Goal: Task Accomplishment & Management: Use online tool/utility

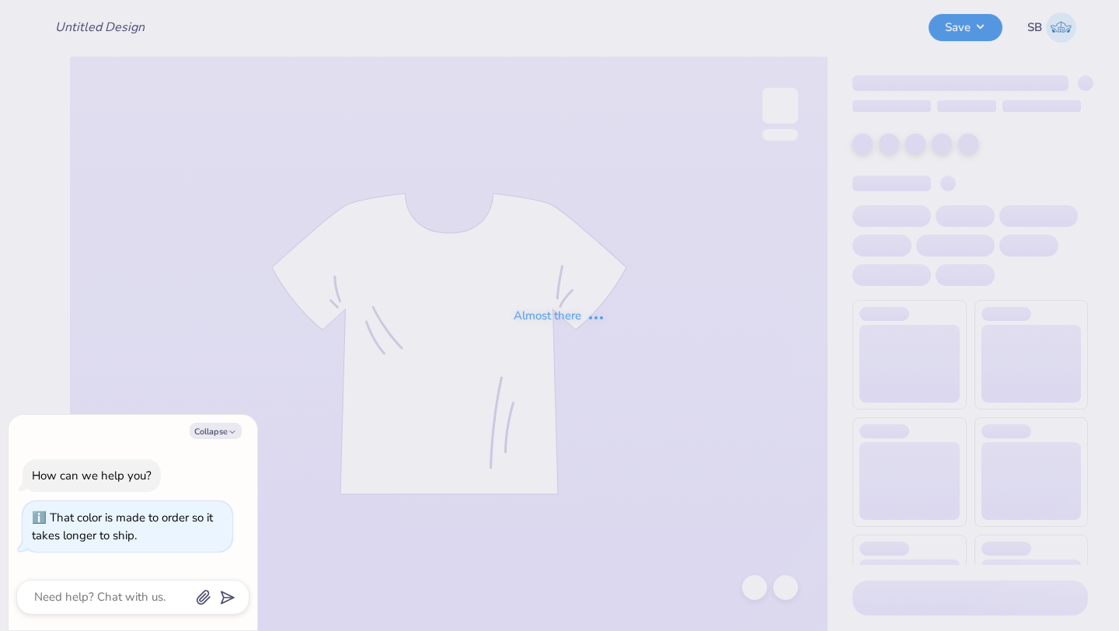
type input "SDT Philanthropy Round Cropped Brown Tee"
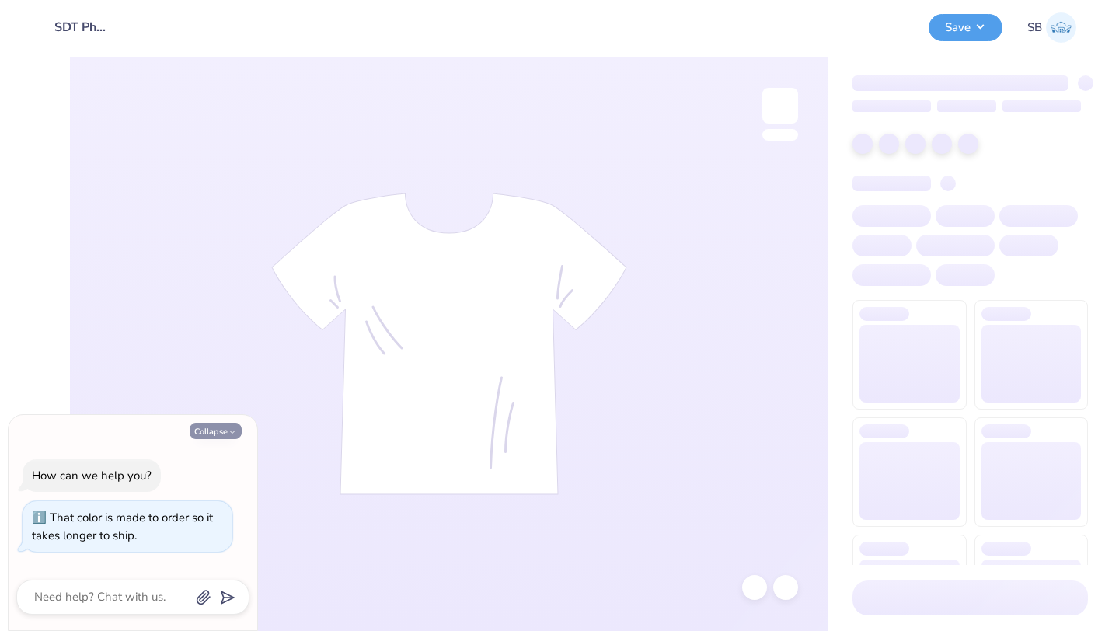
click at [222, 433] on button "Collapse" at bounding box center [216, 431] width 52 height 16
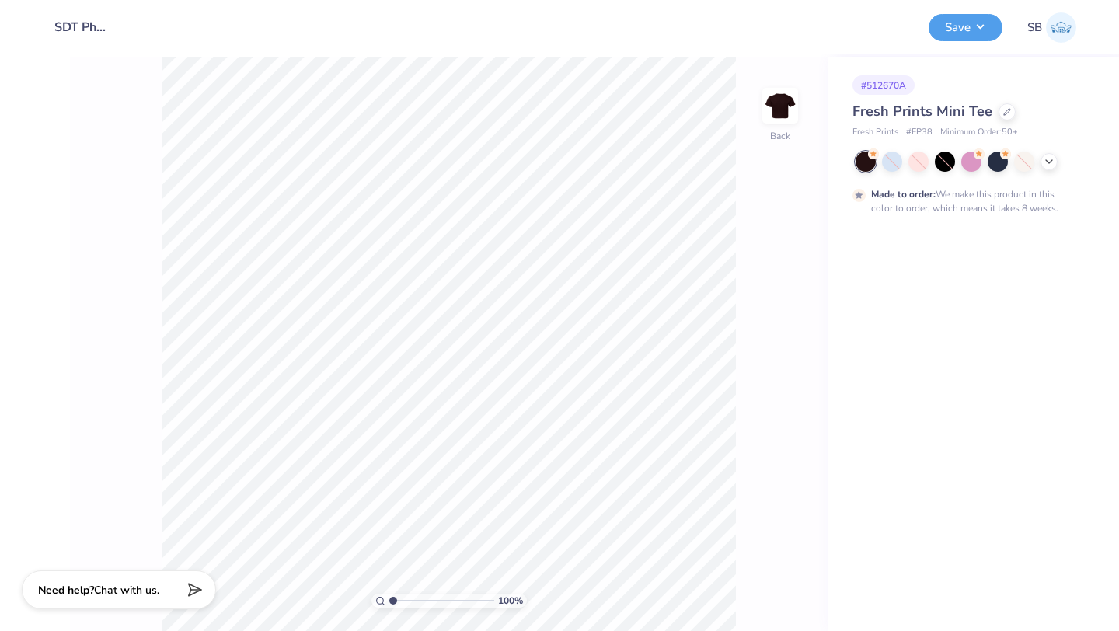
type textarea "x"
click at [1004, 110] on icon at bounding box center [1008, 111] width 8 height 8
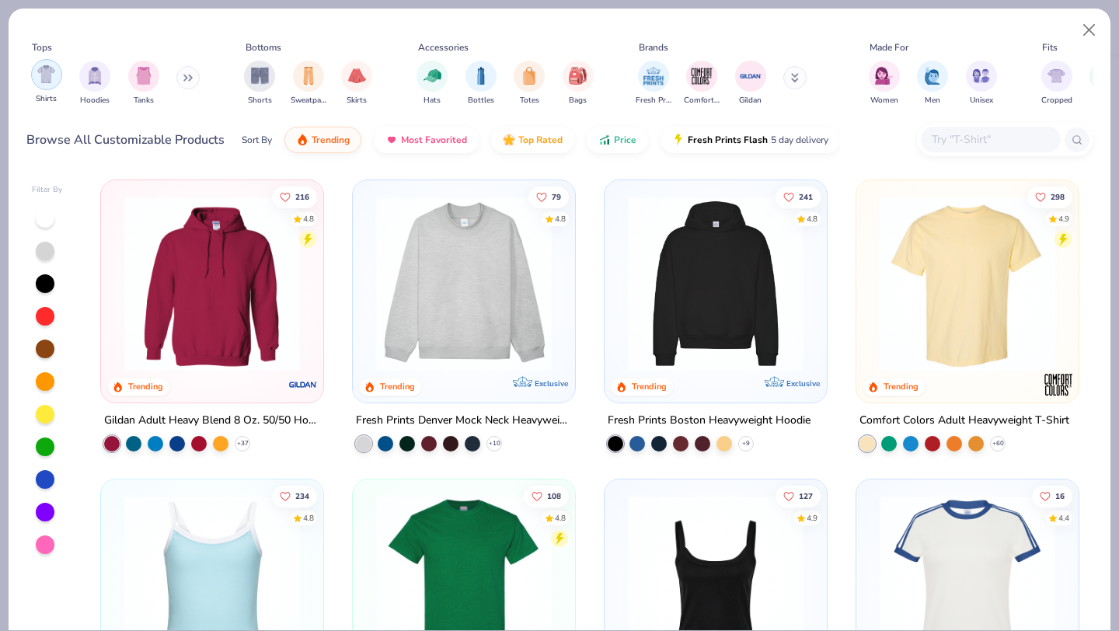
click at [44, 84] on div "filter for Shirts" at bounding box center [46, 74] width 31 height 31
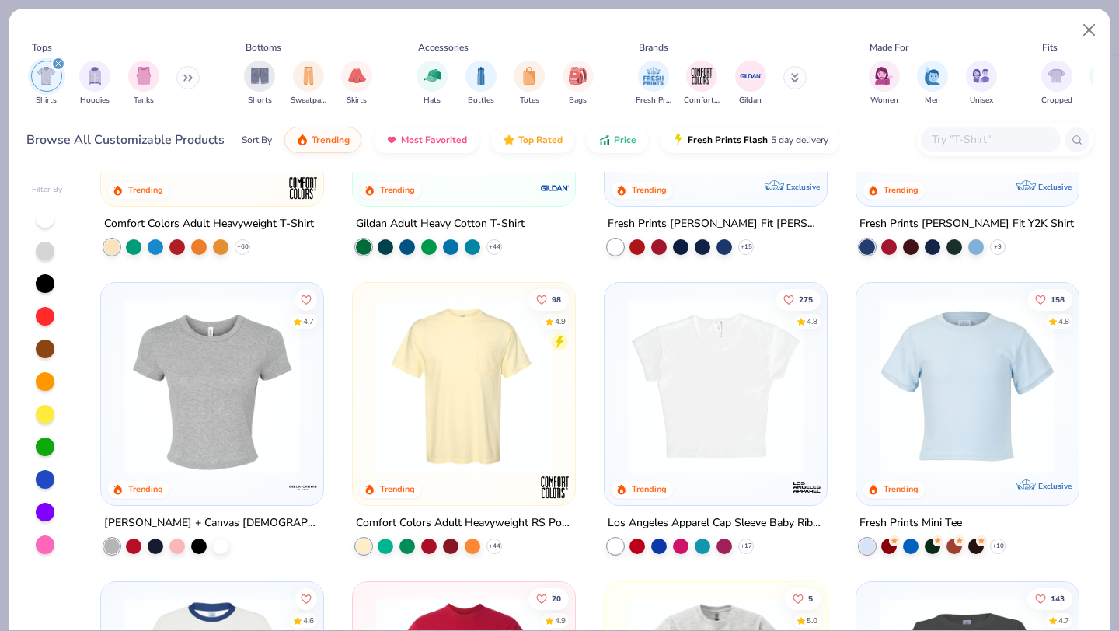
scroll to position [205, 0]
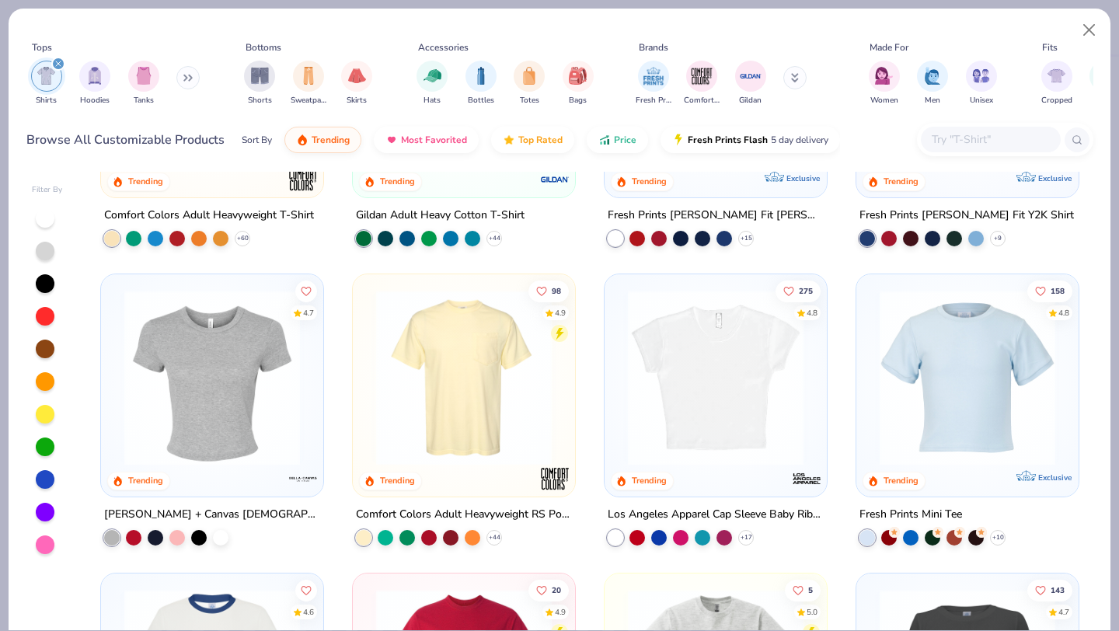
click at [667, 445] on img at bounding box center [715, 378] width 191 height 176
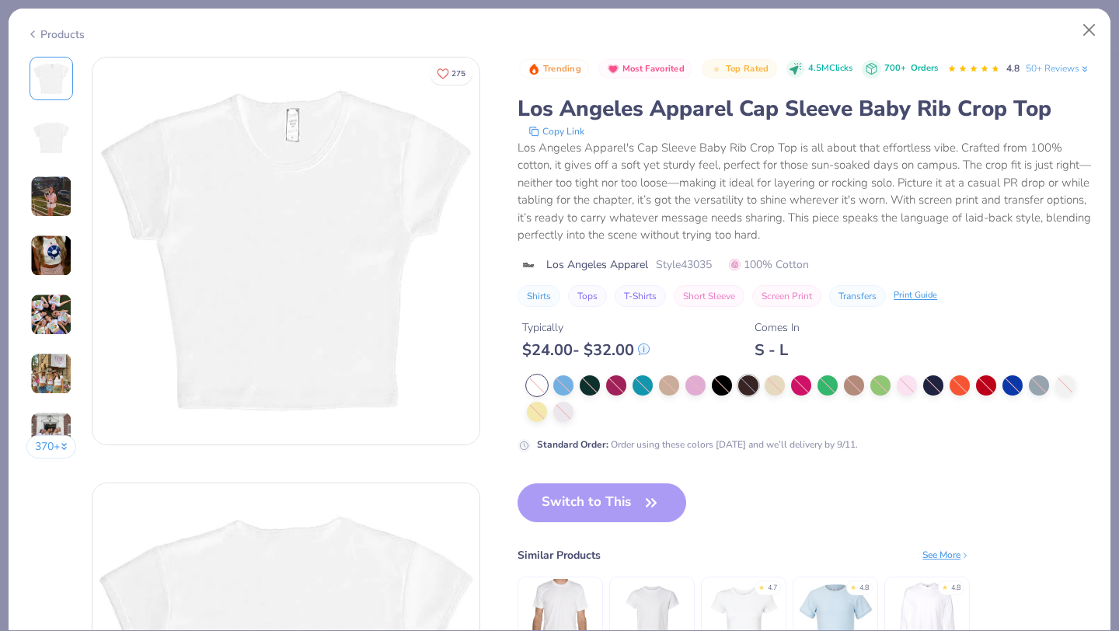
click at [751, 396] on div at bounding box center [749, 385] width 20 height 20
click at [1093, 24] on button "Close" at bounding box center [1090, 31] width 30 height 30
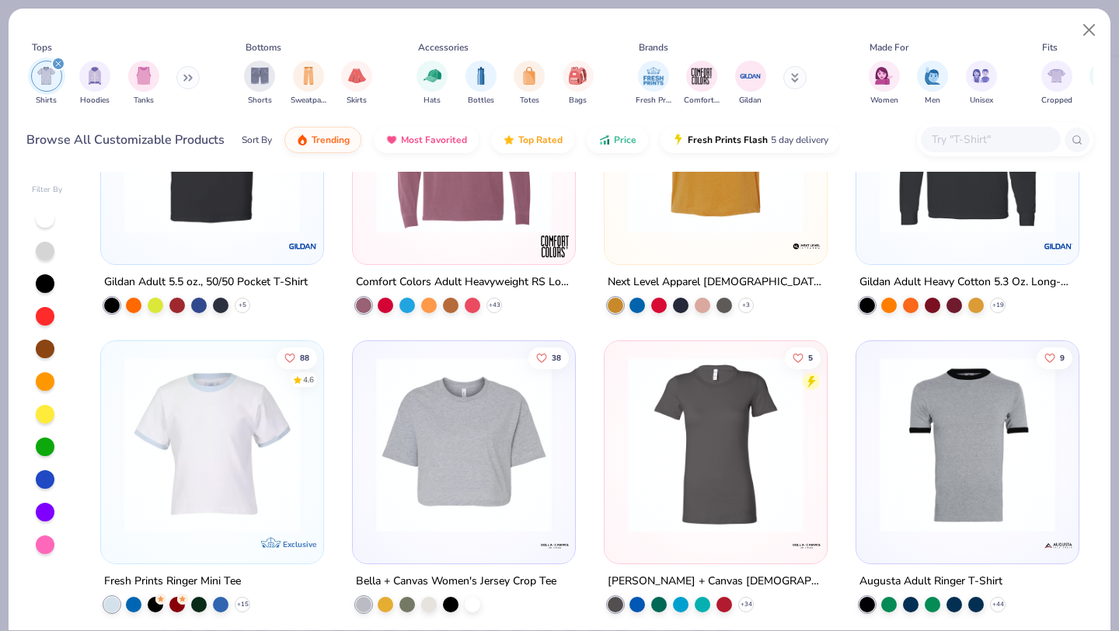
scroll to position [1350, 0]
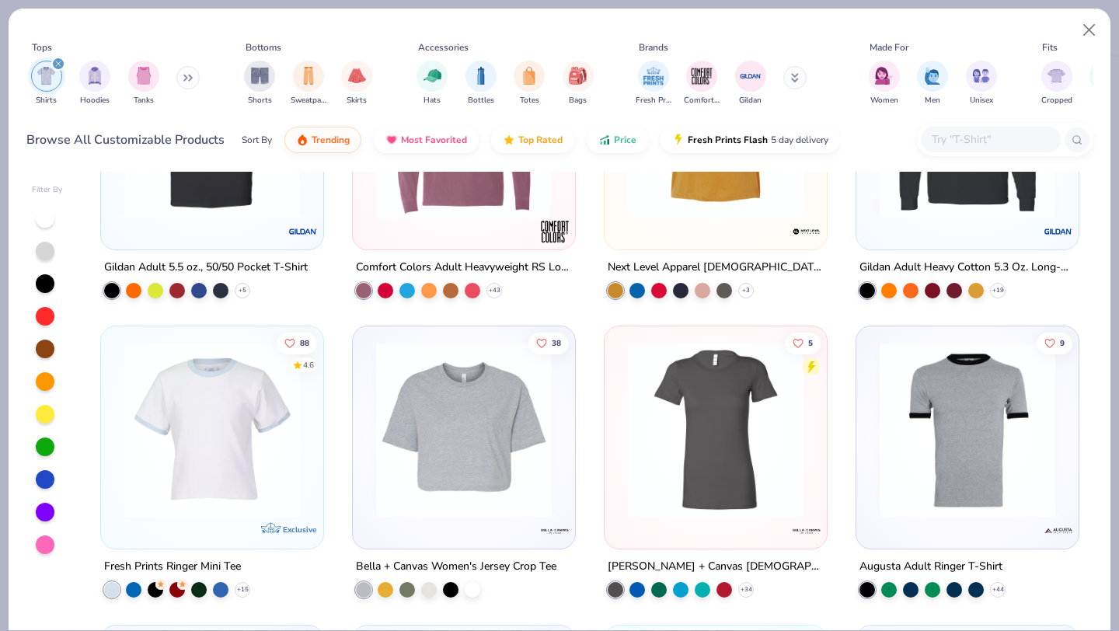
click at [665, 505] on img at bounding box center [715, 430] width 191 height 176
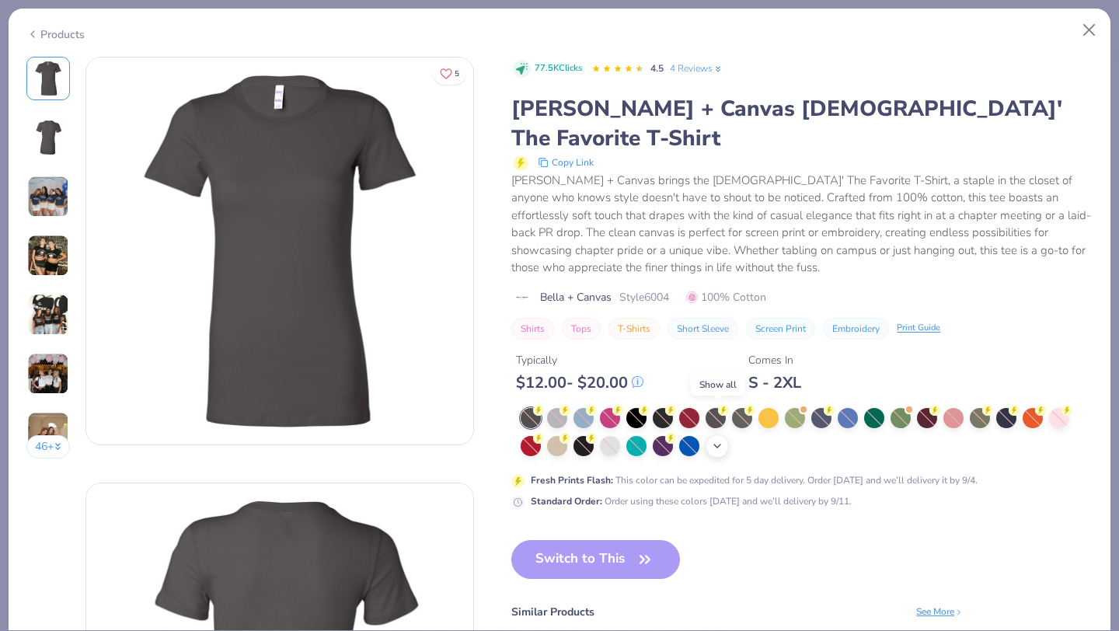
click at [719, 440] on icon at bounding box center [717, 446] width 12 height 12
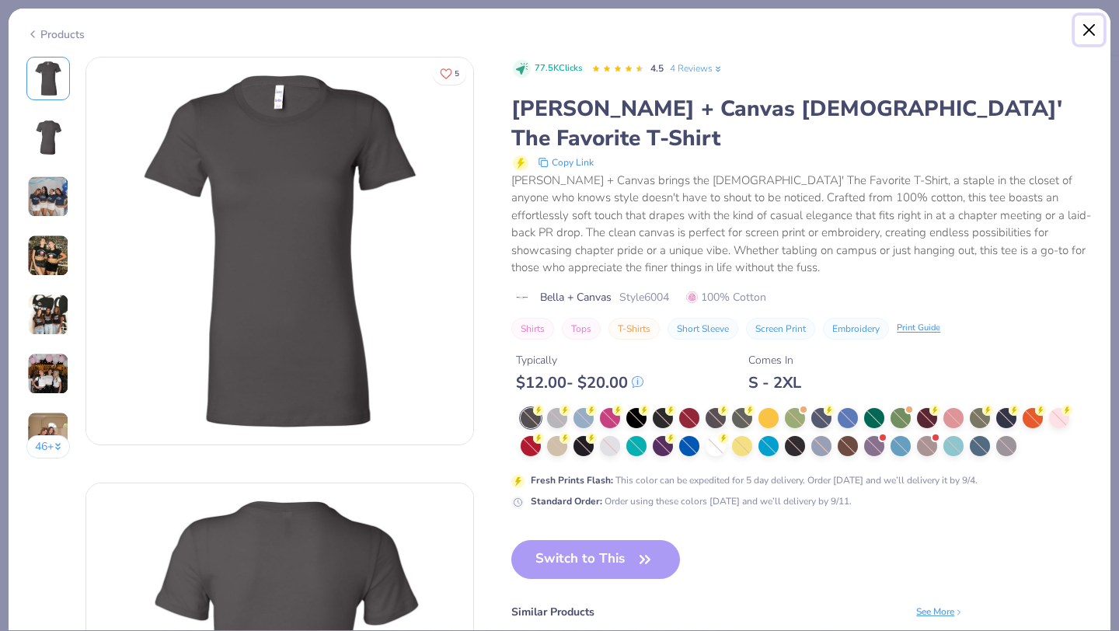
click at [1090, 32] on button "Close" at bounding box center [1090, 31] width 30 height 30
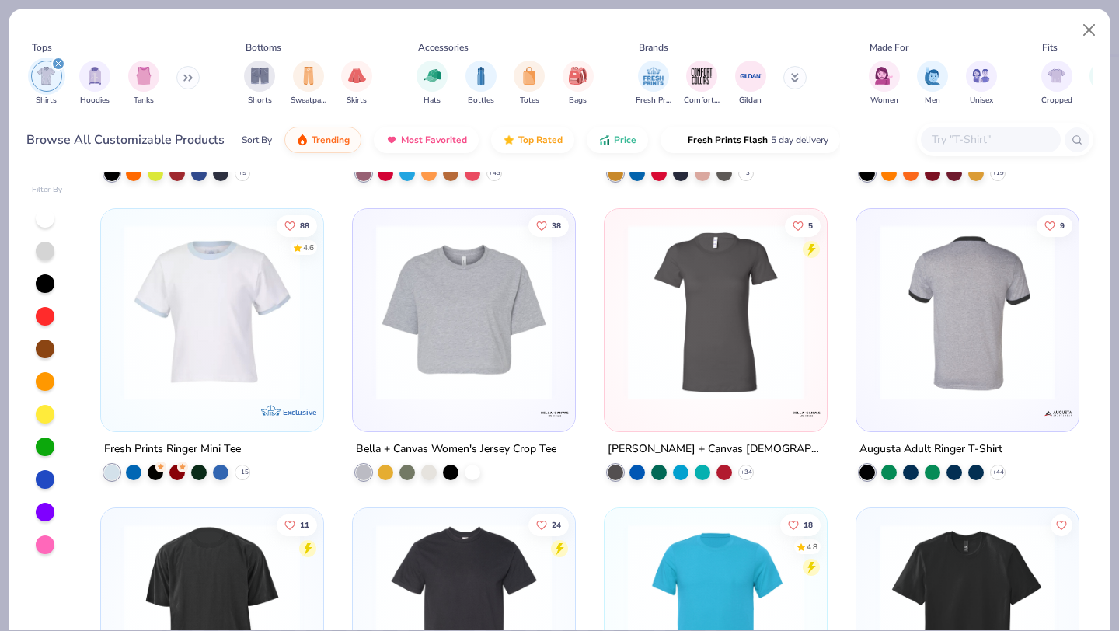
scroll to position [1578, 0]
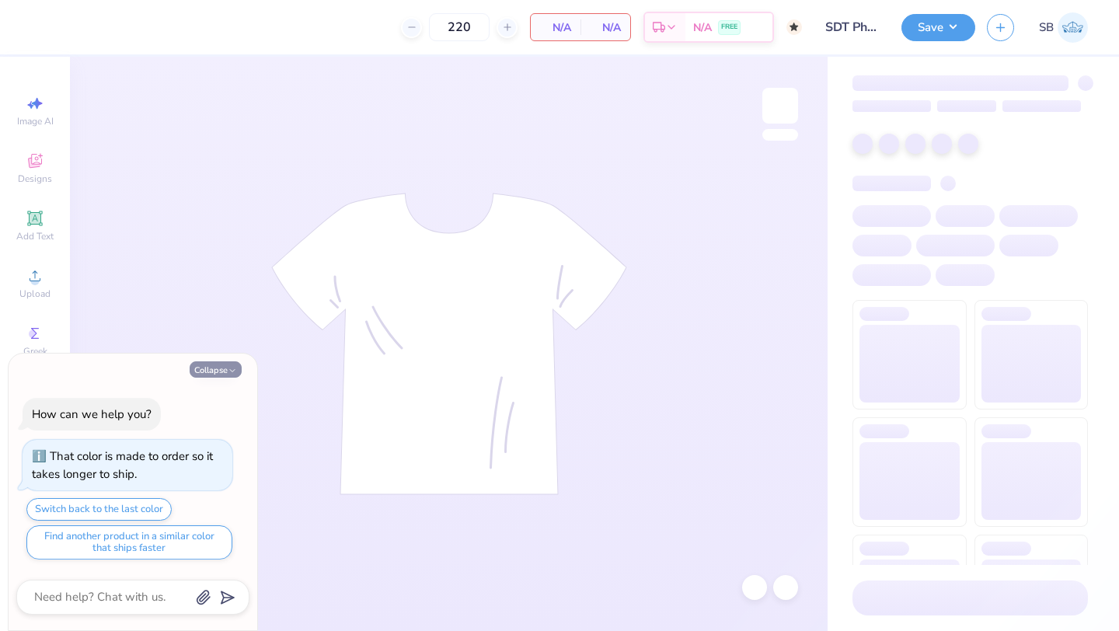
click at [214, 373] on button "Collapse" at bounding box center [216, 369] width 52 height 16
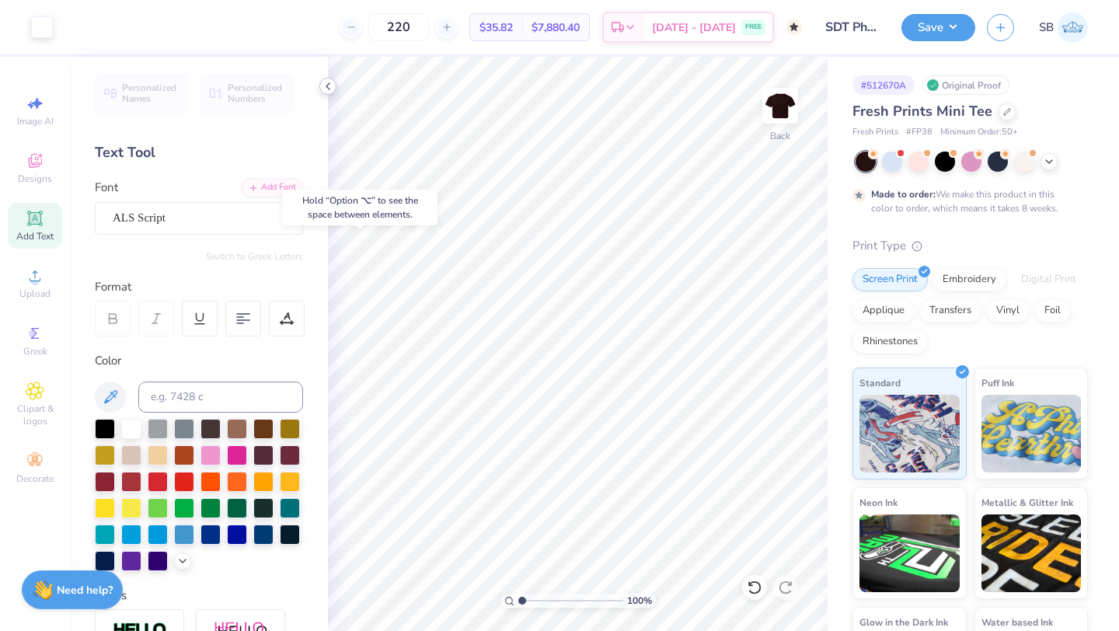
click at [326, 89] on icon at bounding box center [328, 86] width 12 height 12
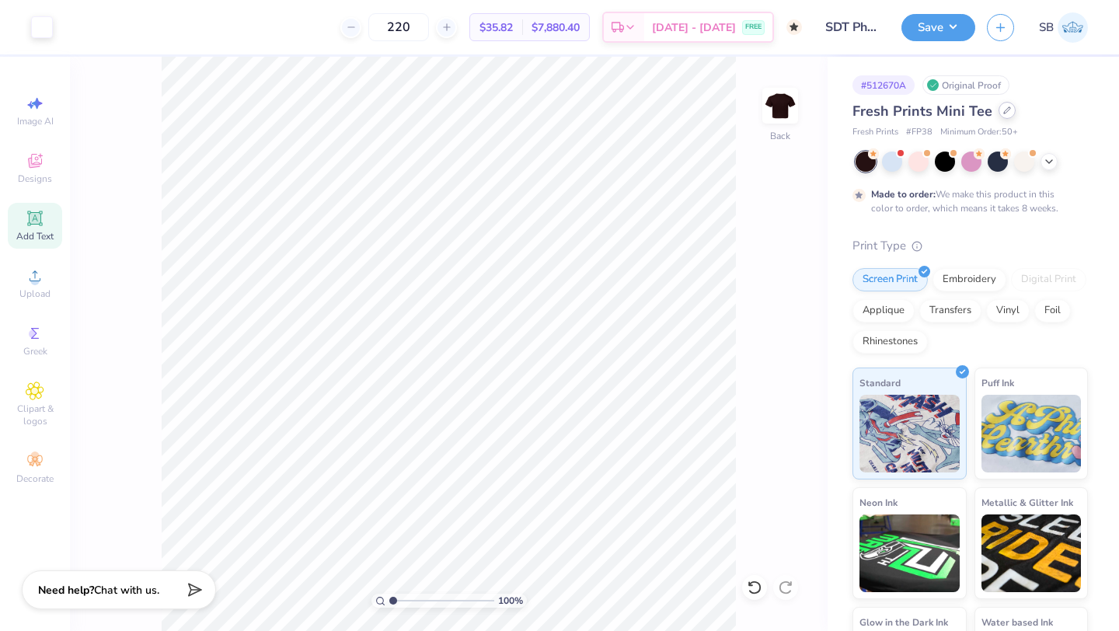
click at [999, 116] on div at bounding box center [1007, 110] width 17 height 17
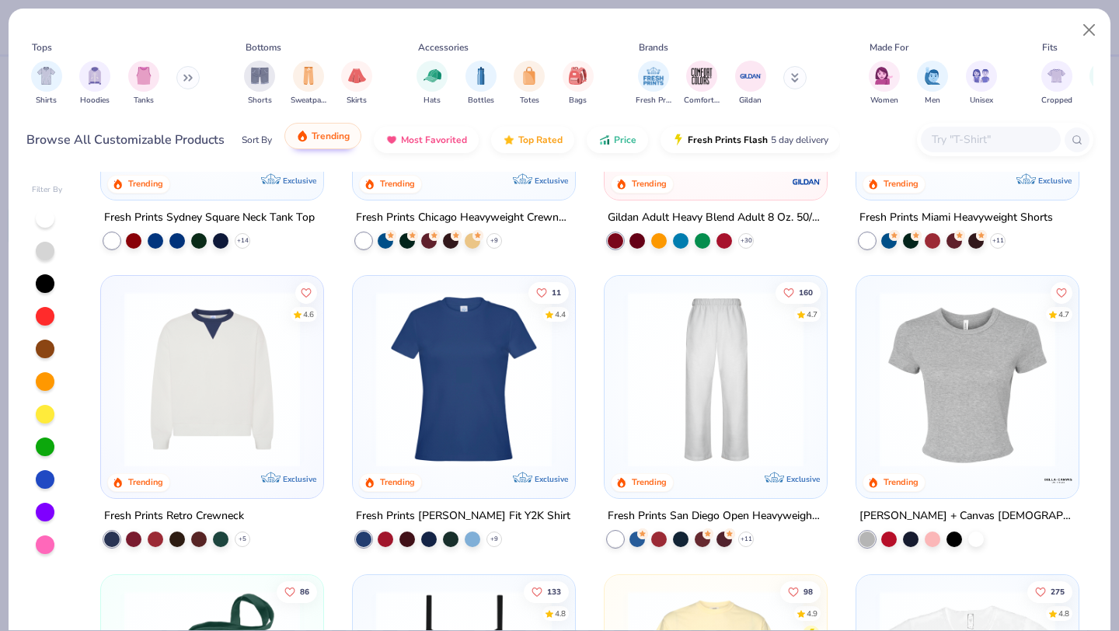
scroll to position [904, 0]
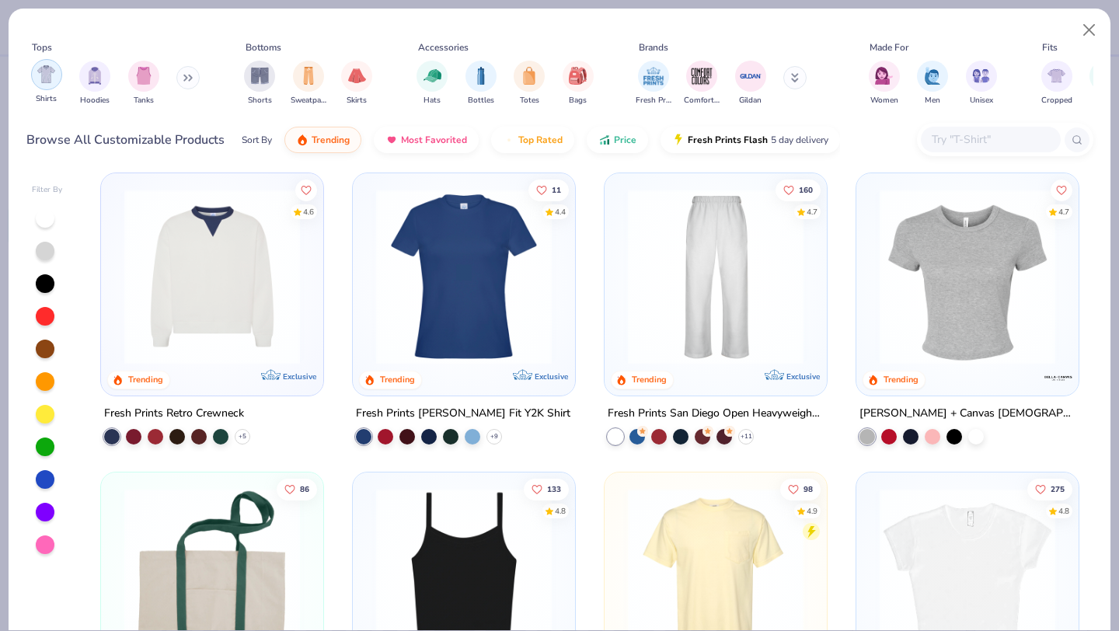
click at [47, 79] on img "filter for Shirts" at bounding box center [46, 74] width 18 height 18
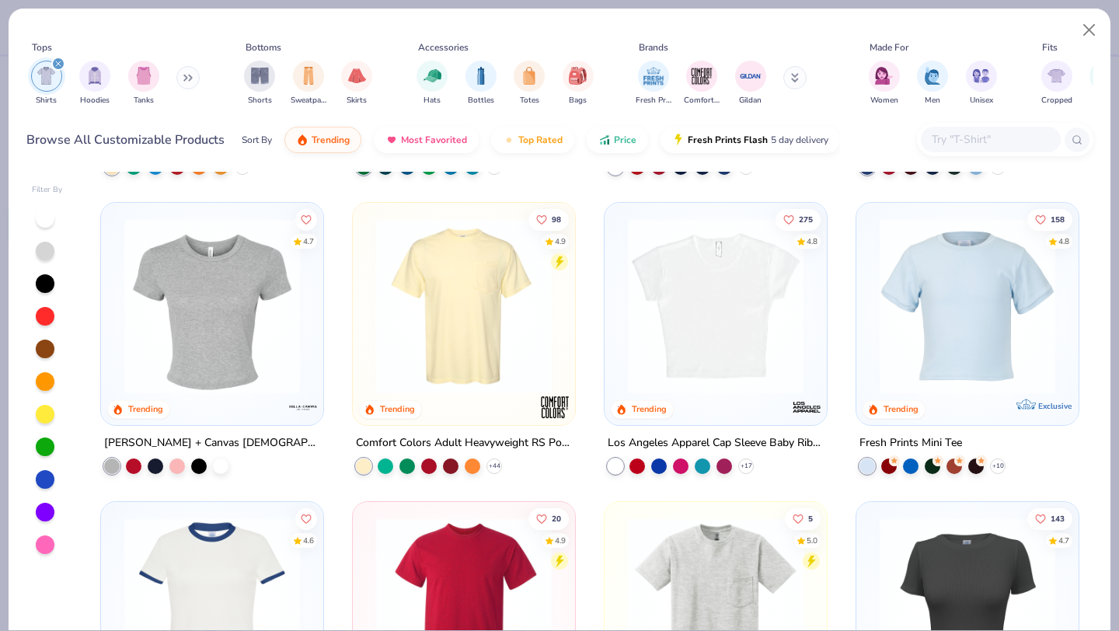
scroll to position [276, 0]
click at [653, 364] on img at bounding box center [715, 307] width 191 height 176
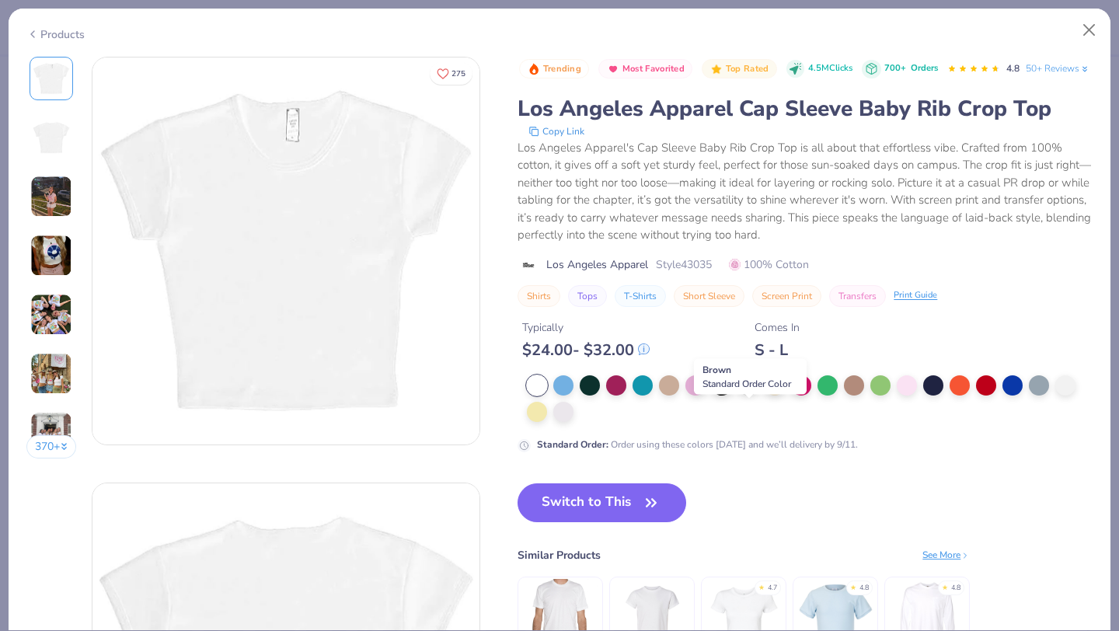
click at [752, 394] on div at bounding box center [749, 384] width 20 height 20
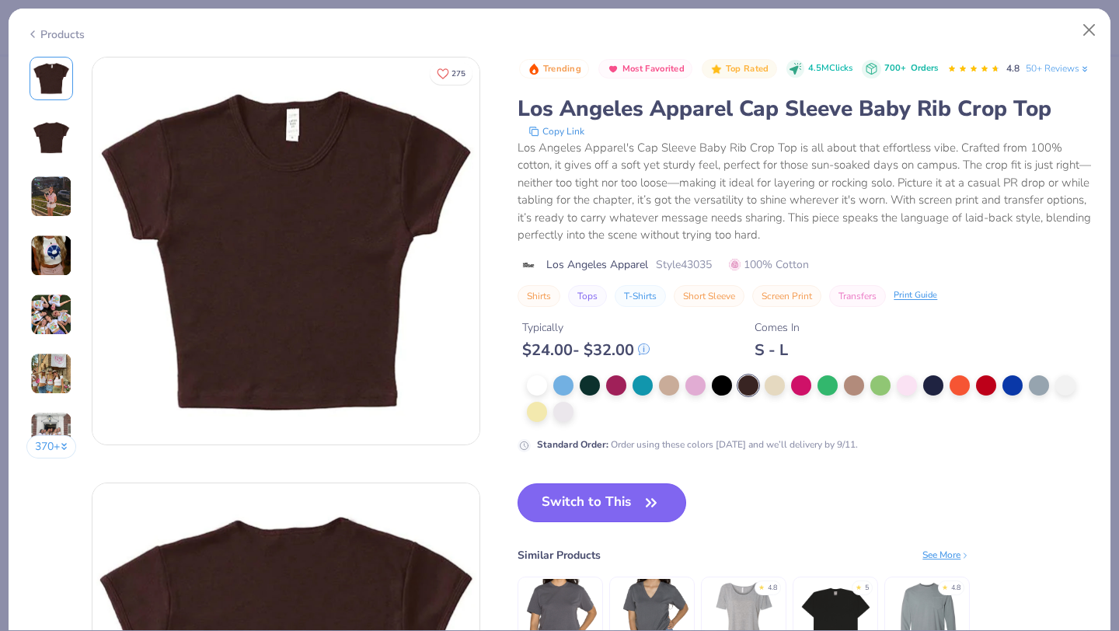
click at [598, 522] on button "Switch to This" at bounding box center [602, 503] width 169 height 39
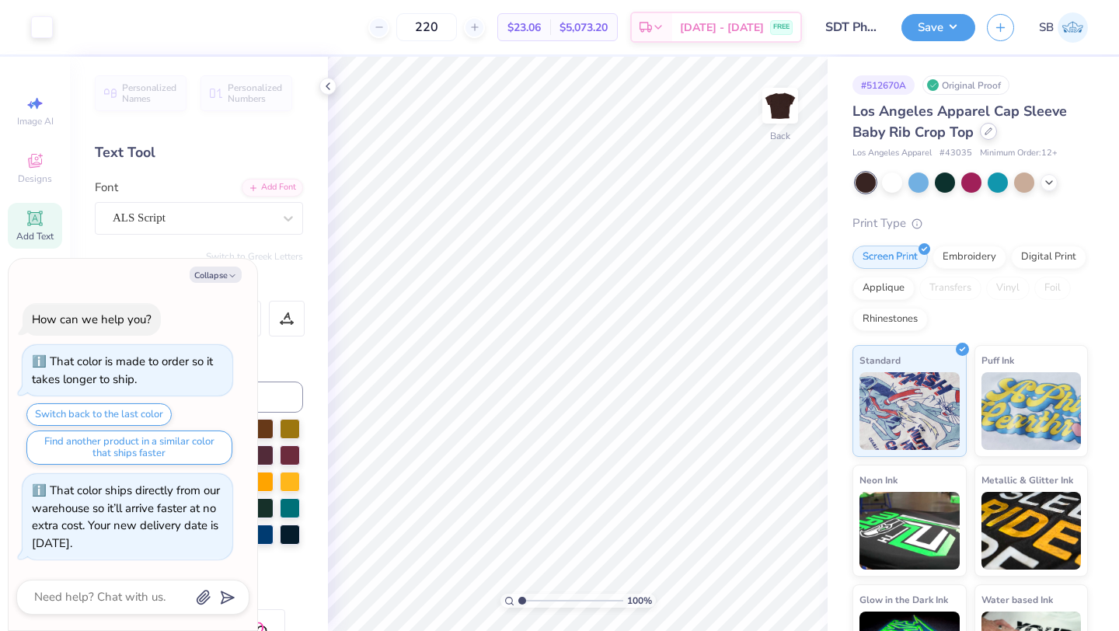
click at [990, 131] on icon at bounding box center [989, 131] width 6 height 6
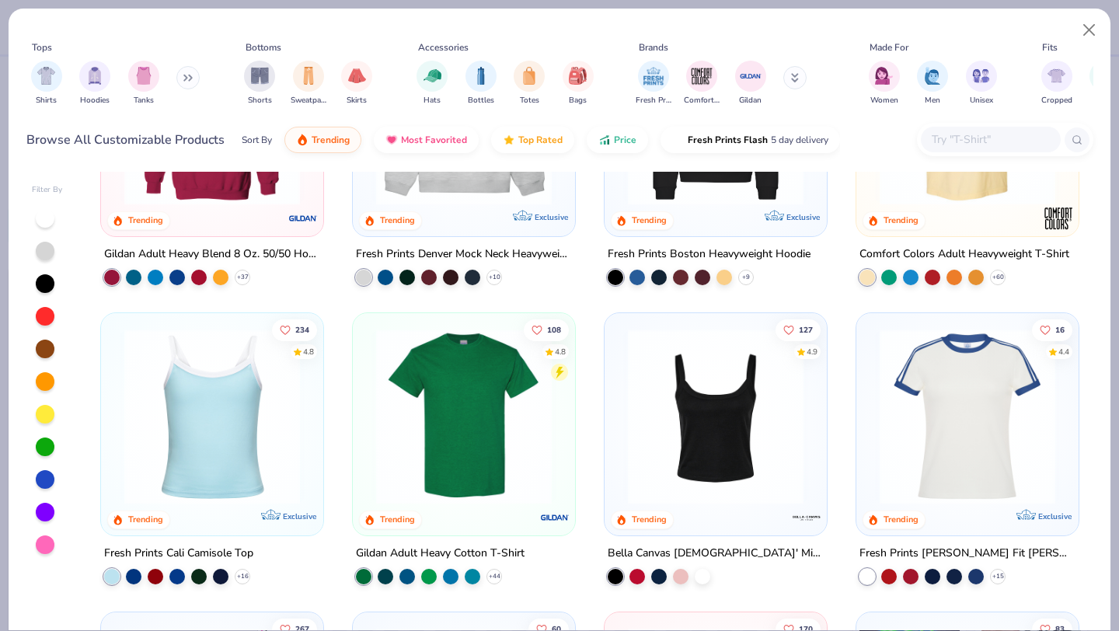
scroll to position [606, 0]
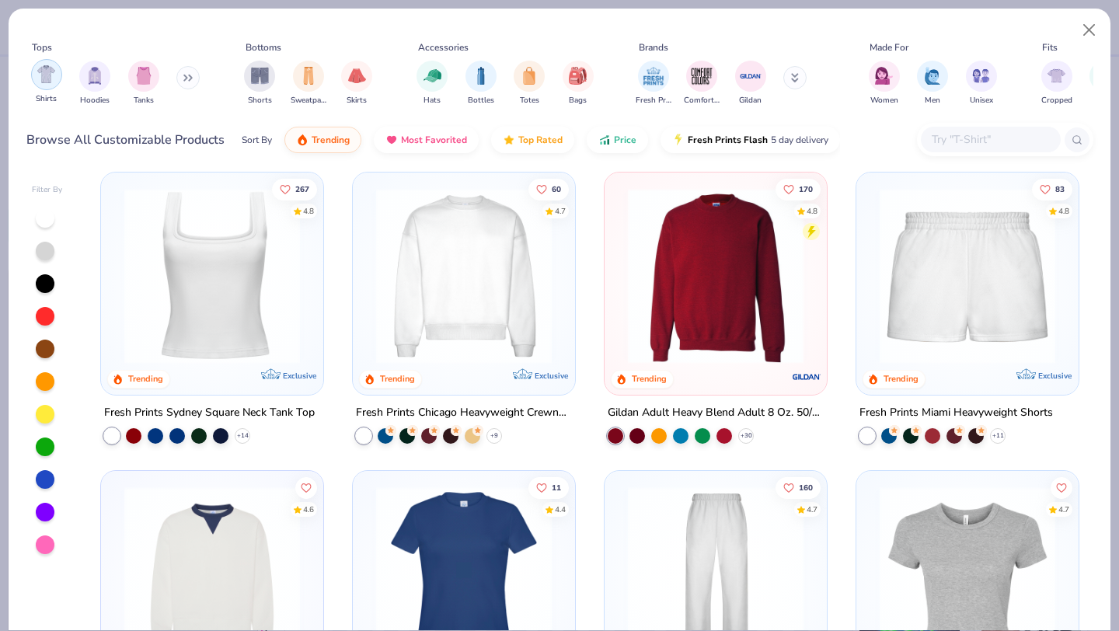
click at [44, 86] on div "filter for Shirts" at bounding box center [46, 74] width 31 height 31
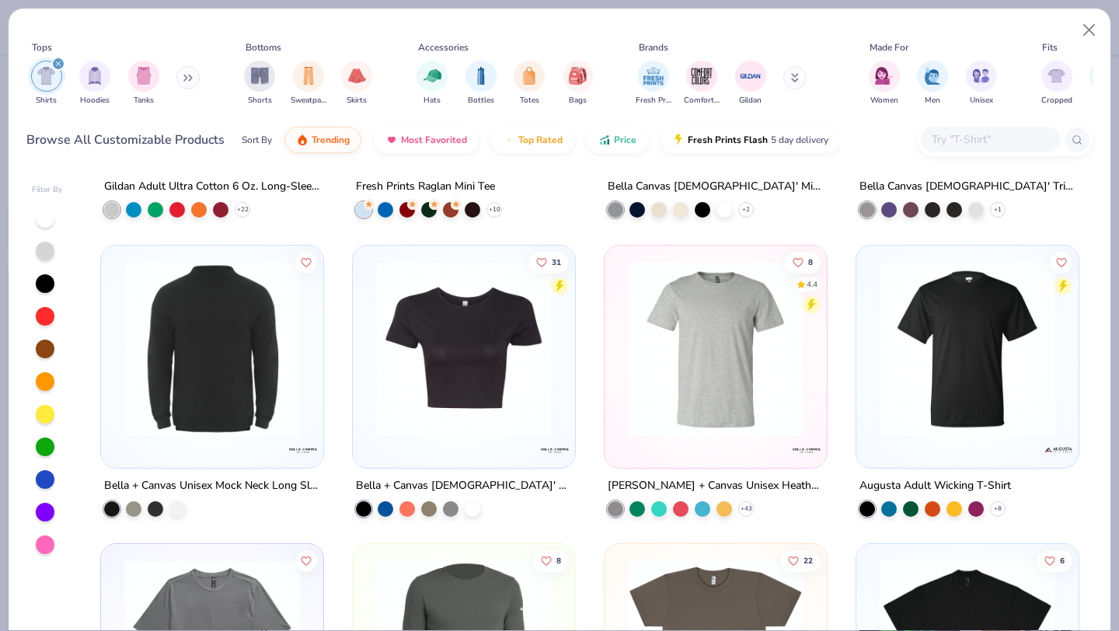
scroll to position [2922, 0]
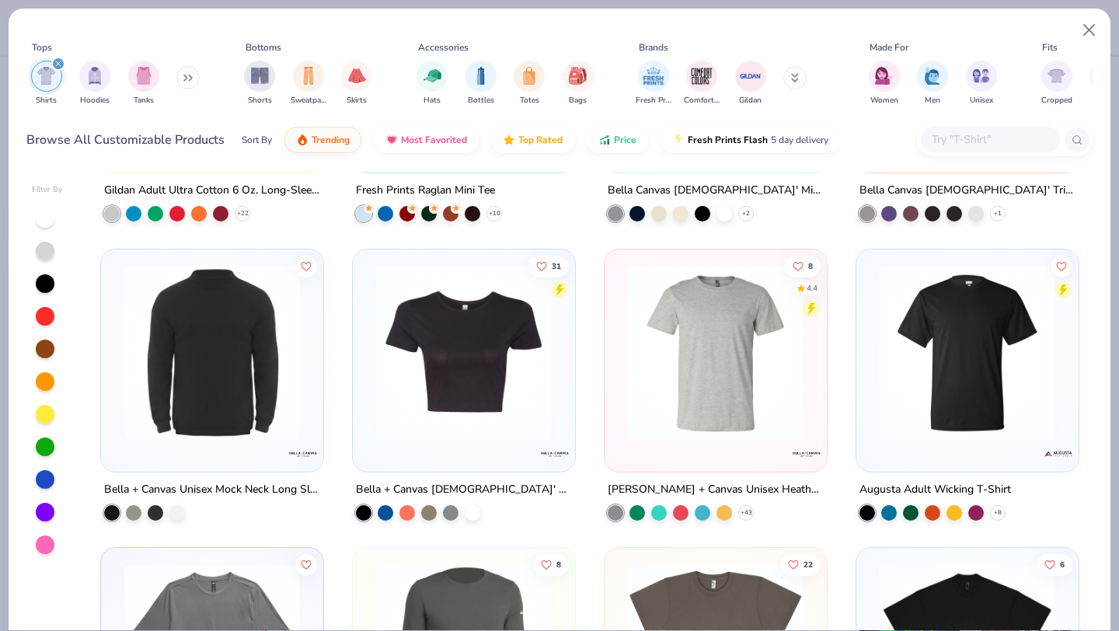
click at [480, 417] on img at bounding box center [463, 352] width 191 height 176
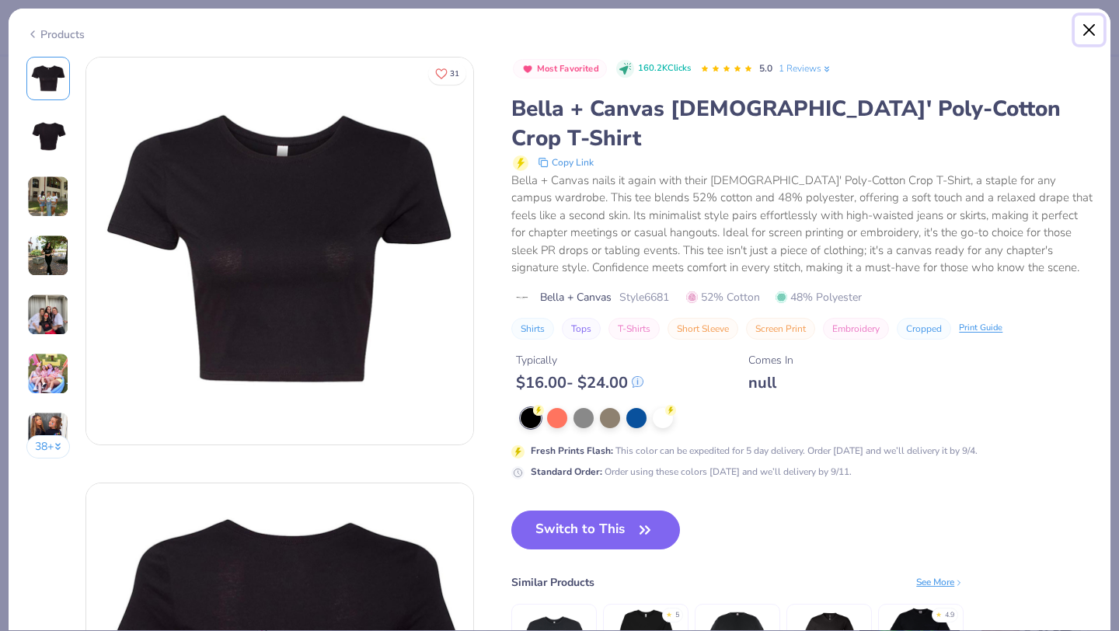
click at [1081, 33] on button "Close" at bounding box center [1090, 31] width 30 height 30
type textarea "x"
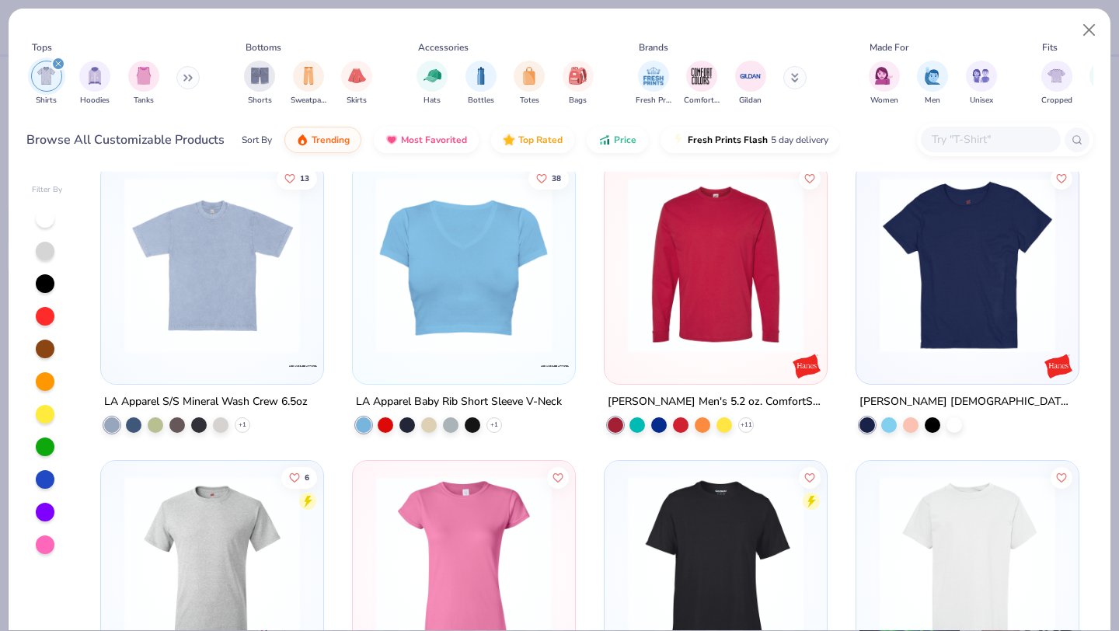
scroll to position [4532, 0]
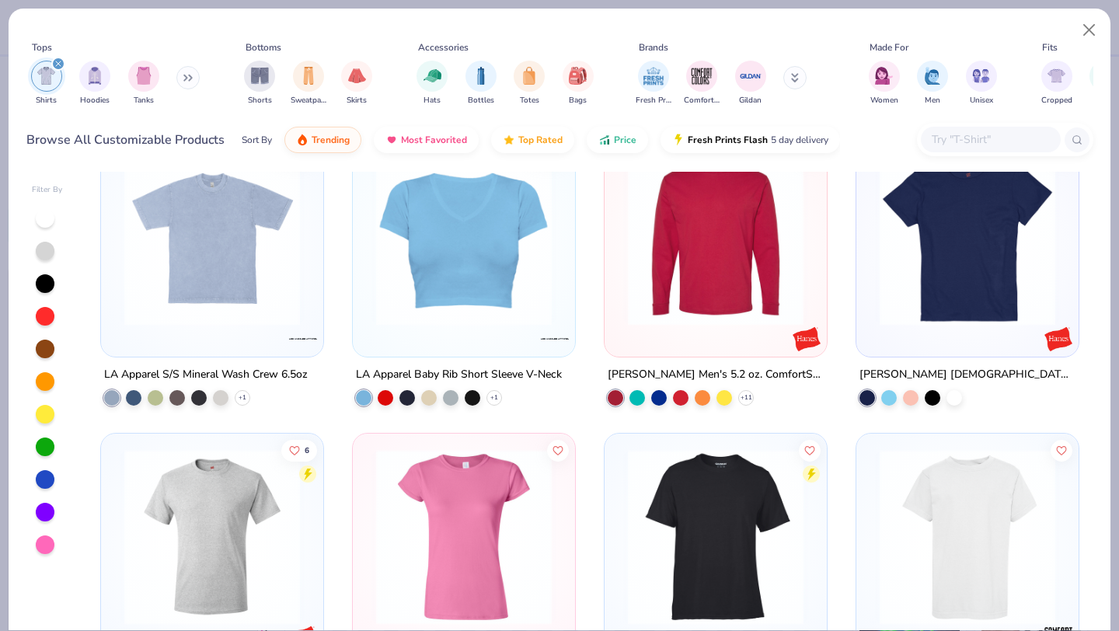
click at [976, 142] on input "text" at bounding box center [991, 140] width 120 height 18
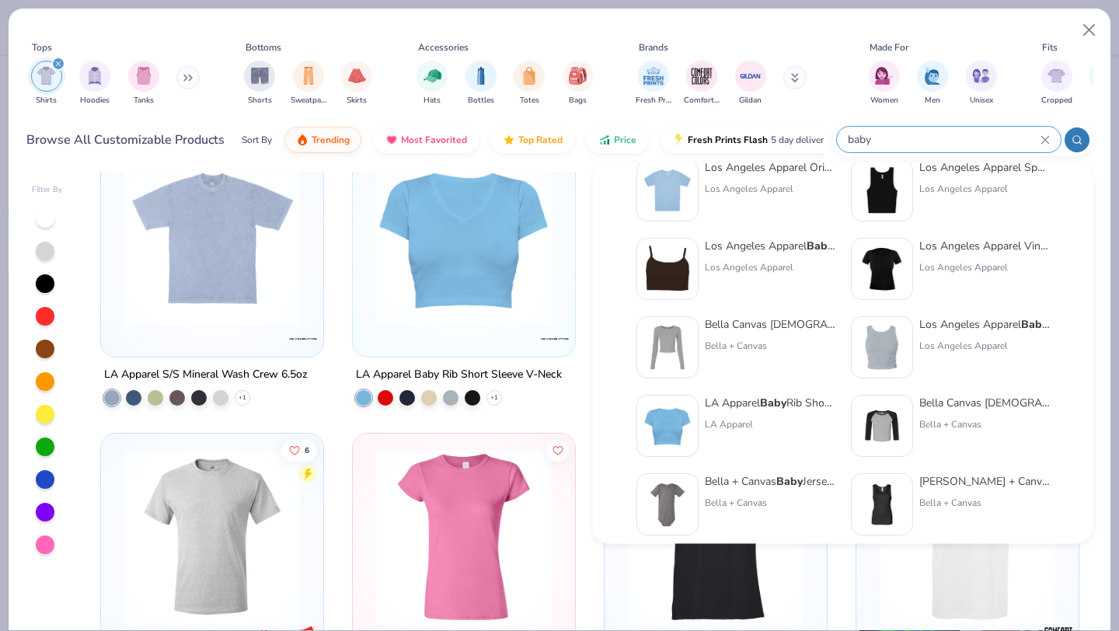
scroll to position [187, 0]
type input "baby"
click at [888, 290] on img at bounding box center [882, 271] width 48 height 48
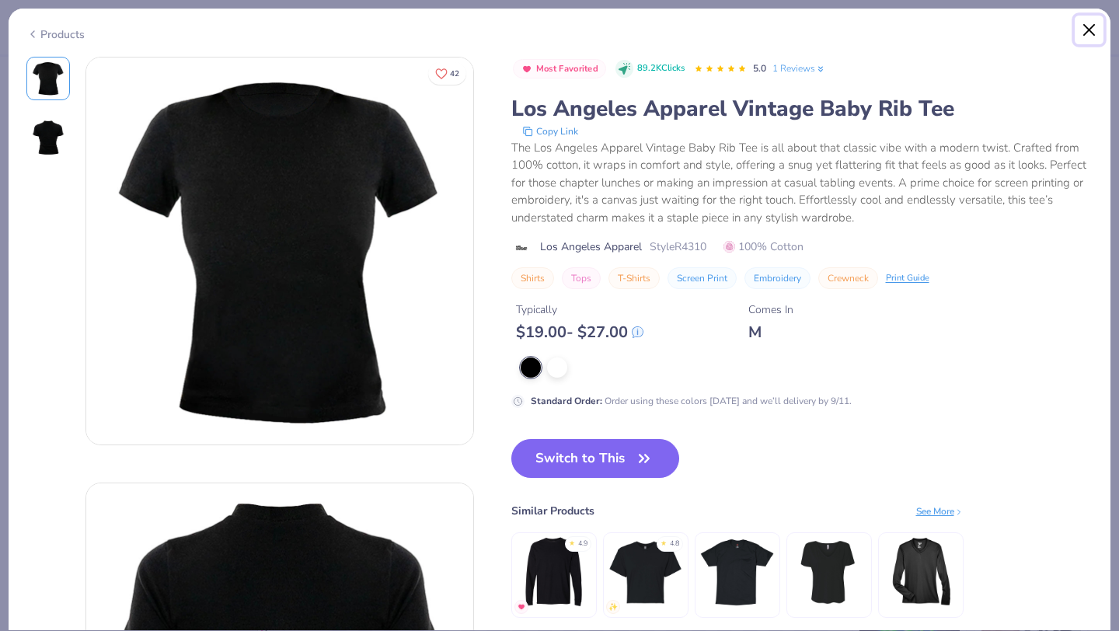
click at [1093, 31] on button "Close" at bounding box center [1090, 31] width 30 height 30
type textarea "x"
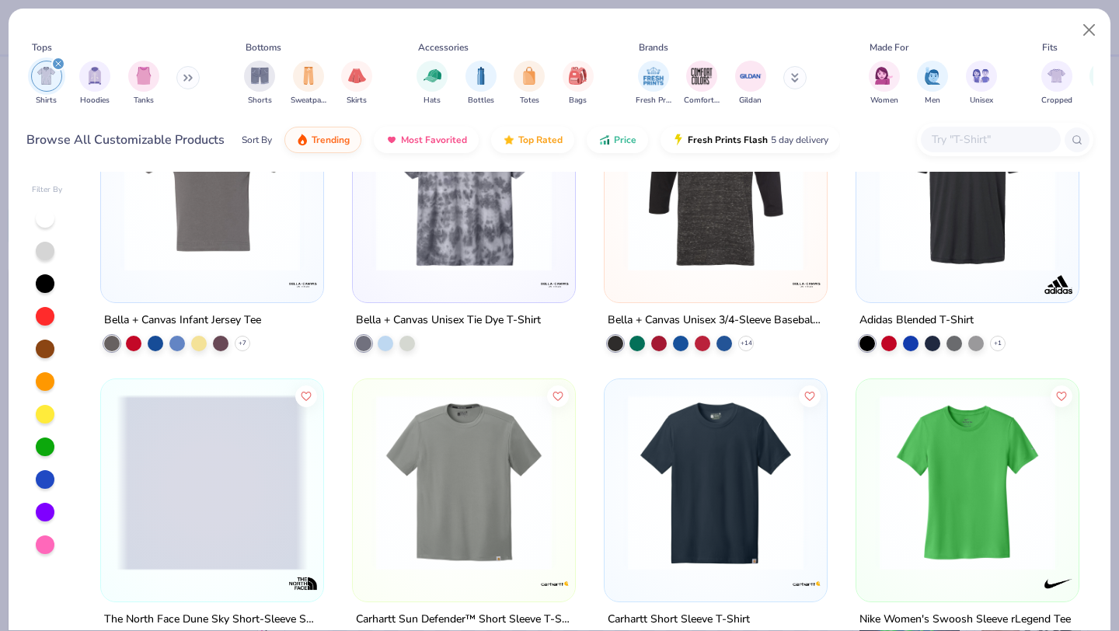
scroll to position [7019, 0]
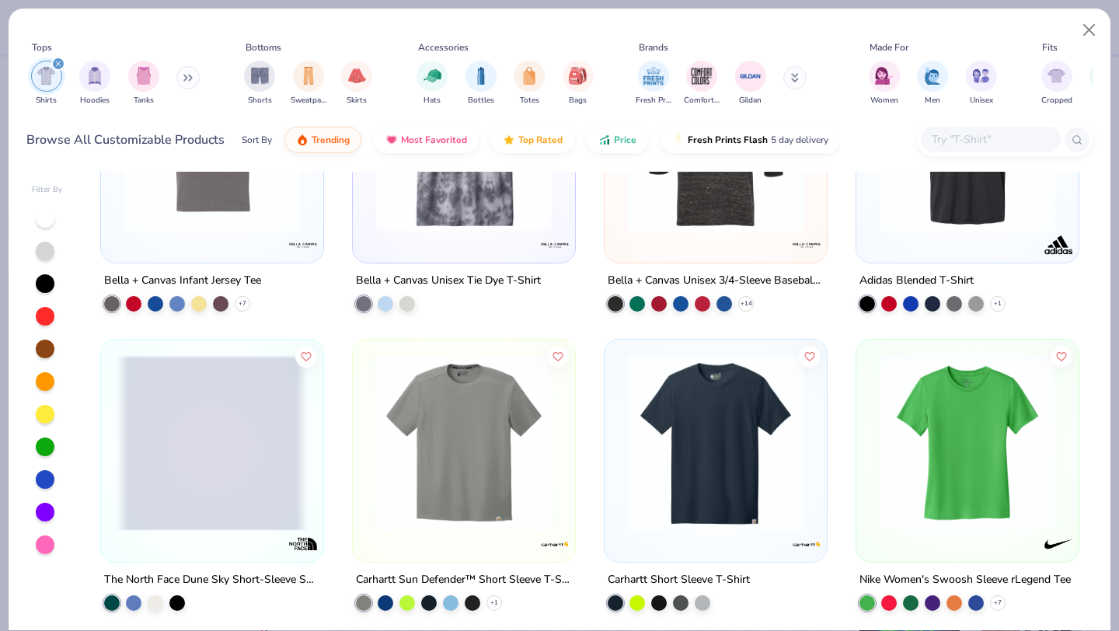
click at [788, 77] on button at bounding box center [795, 77] width 23 height 23
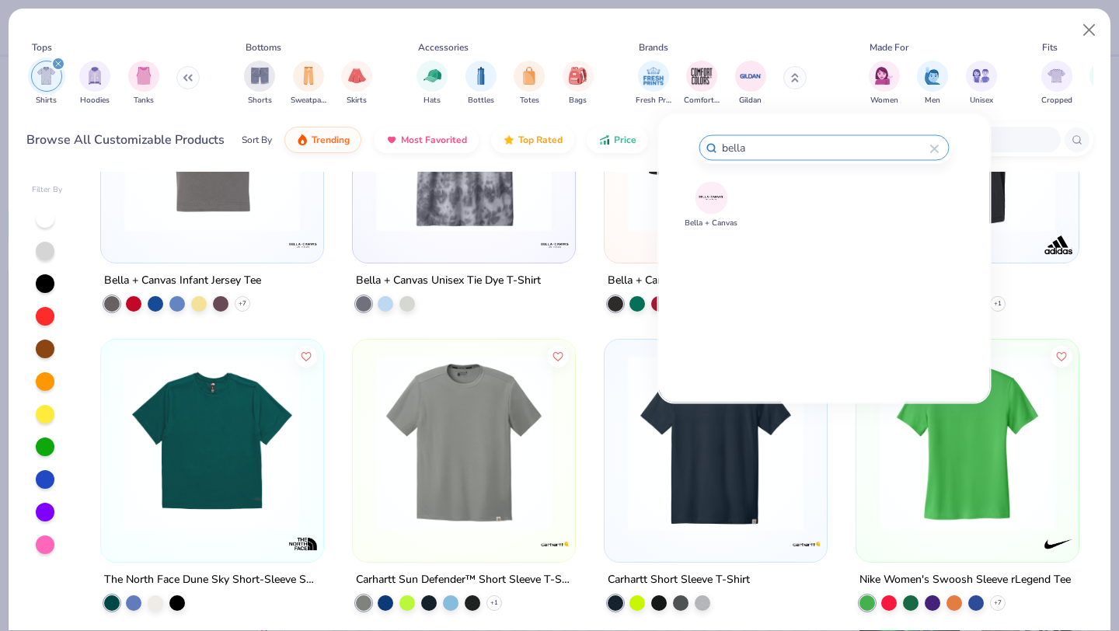
type input "bella"
click at [714, 200] on img at bounding box center [711, 197] width 27 height 27
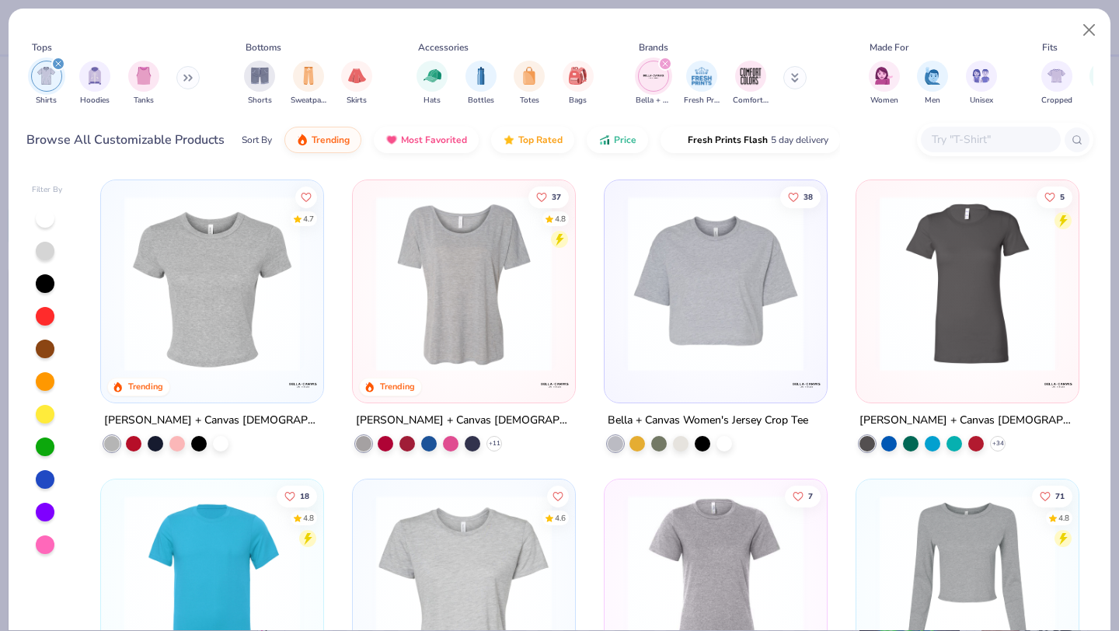
click at [253, 306] on img at bounding box center [212, 284] width 191 height 176
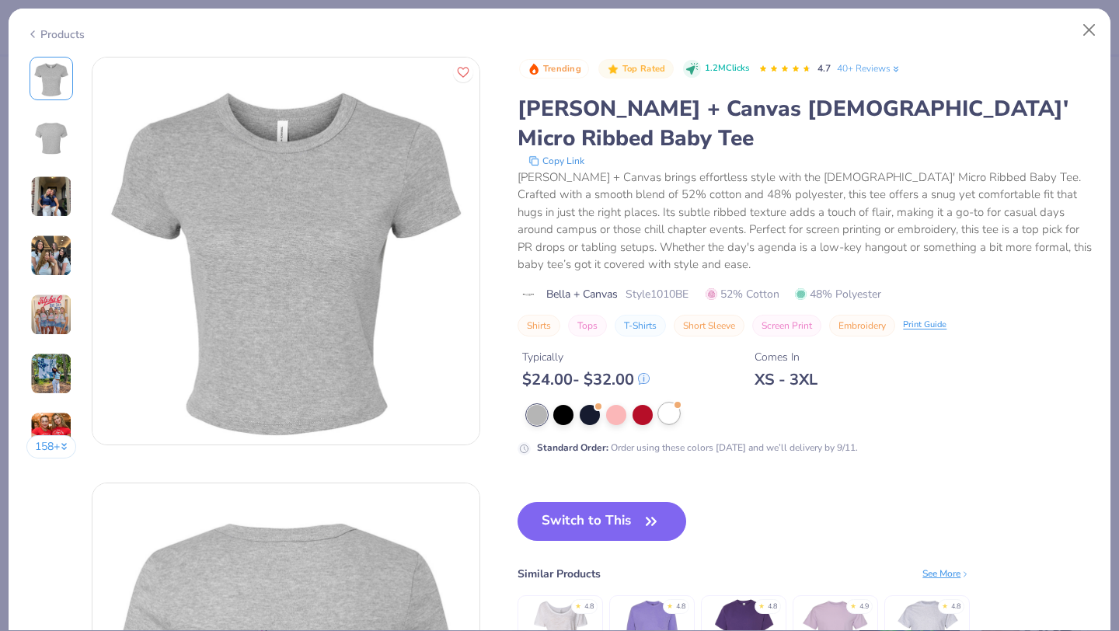
click at [669, 403] on div at bounding box center [669, 413] width 20 height 20
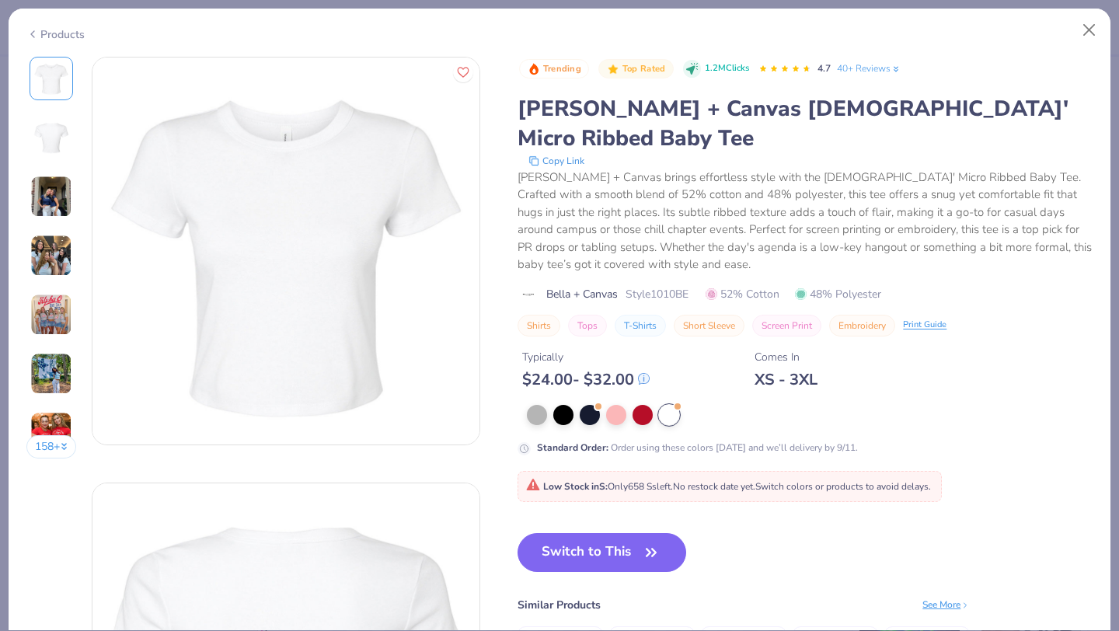
click at [45, 299] on img at bounding box center [51, 315] width 42 height 42
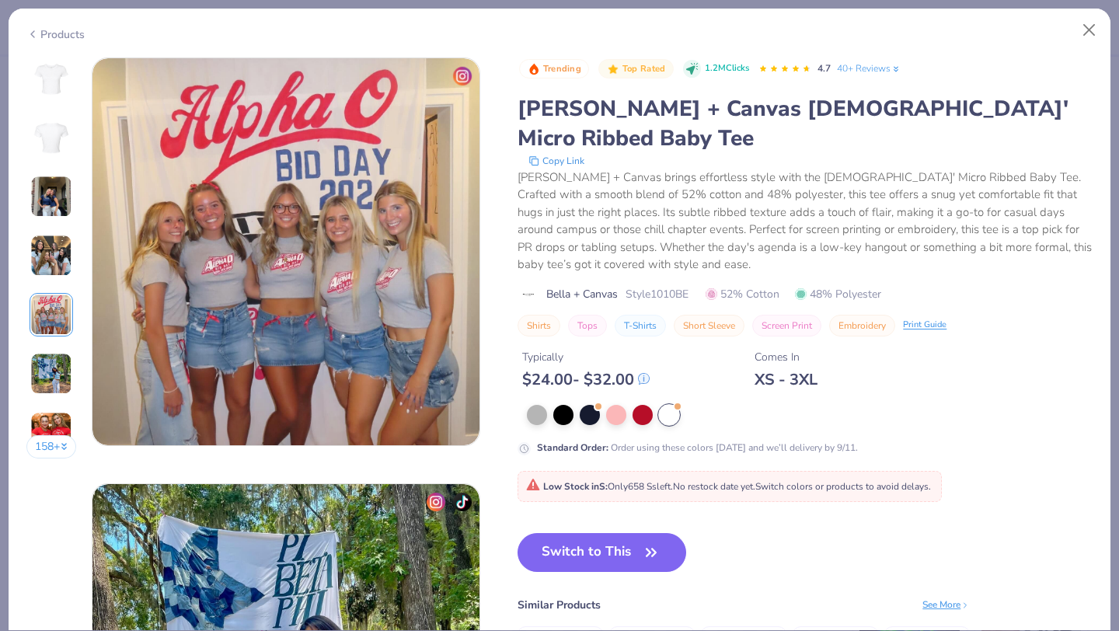
scroll to position [1704, 0]
click at [54, 209] on img at bounding box center [51, 197] width 42 height 42
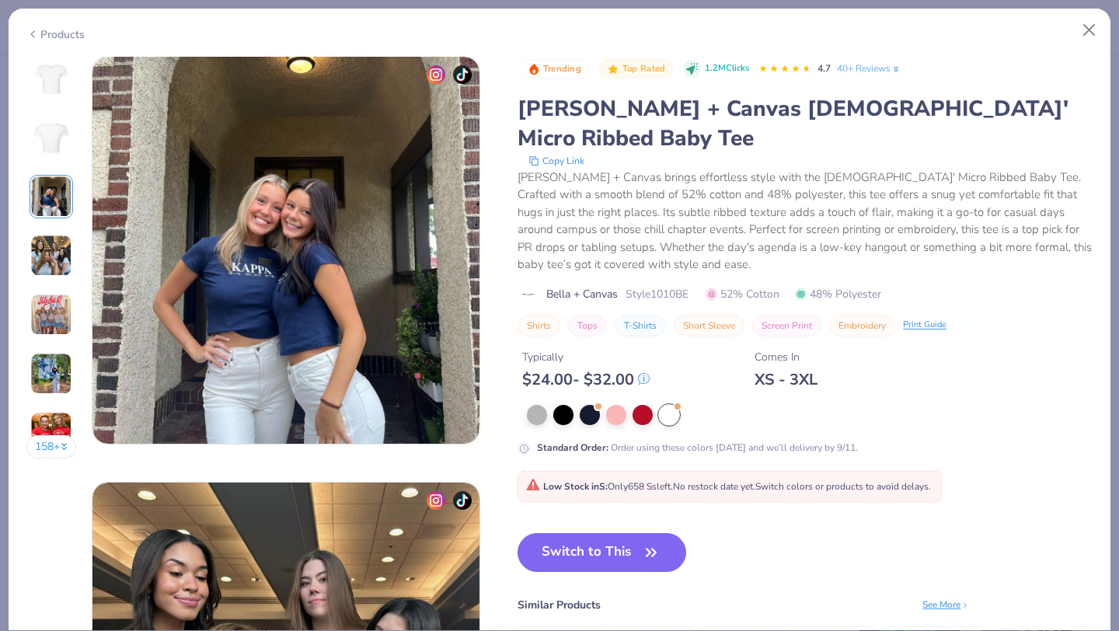
scroll to position [852, 0]
click at [572, 533] on button "Switch to This" at bounding box center [602, 552] width 169 height 39
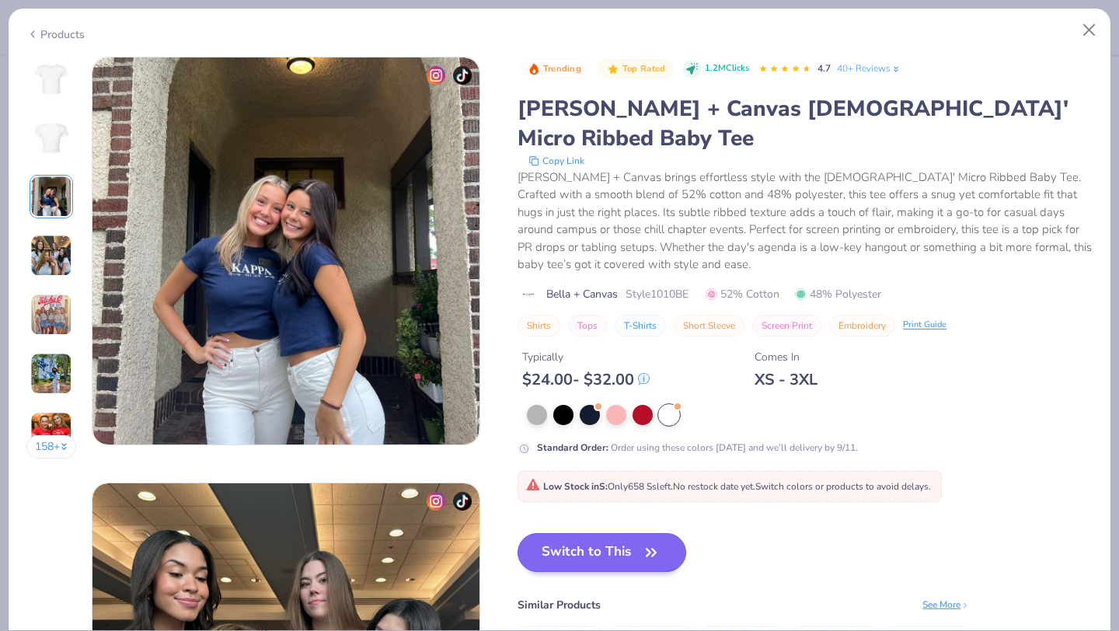
scroll to position [107, 0]
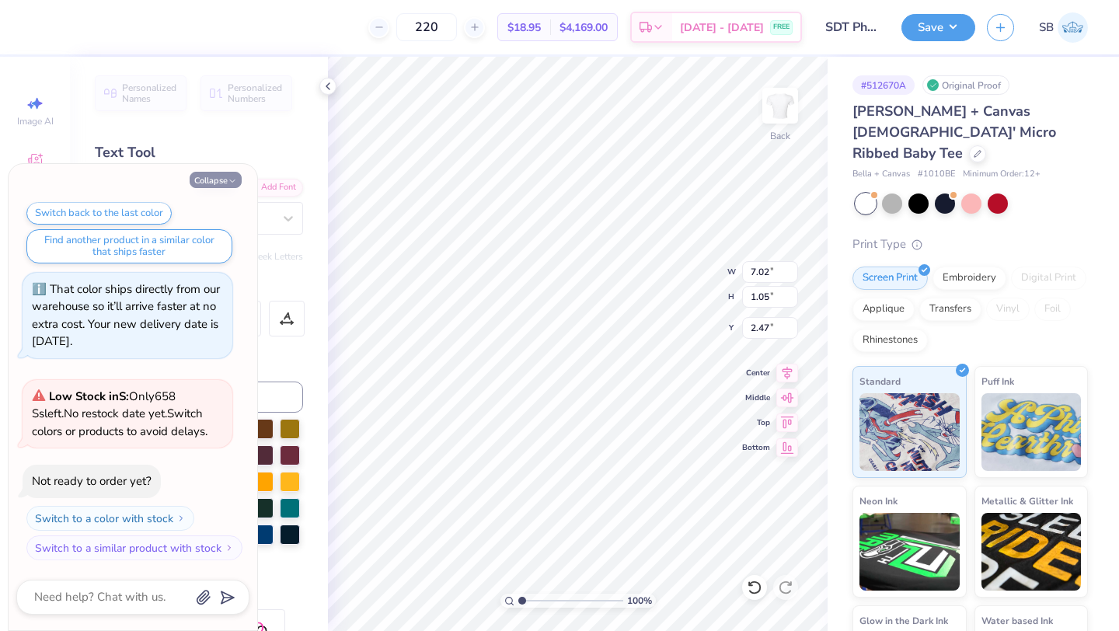
click at [230, 176] on icon "button" at bounding box center [232, 180] width 9 height 9
type textarea "x"
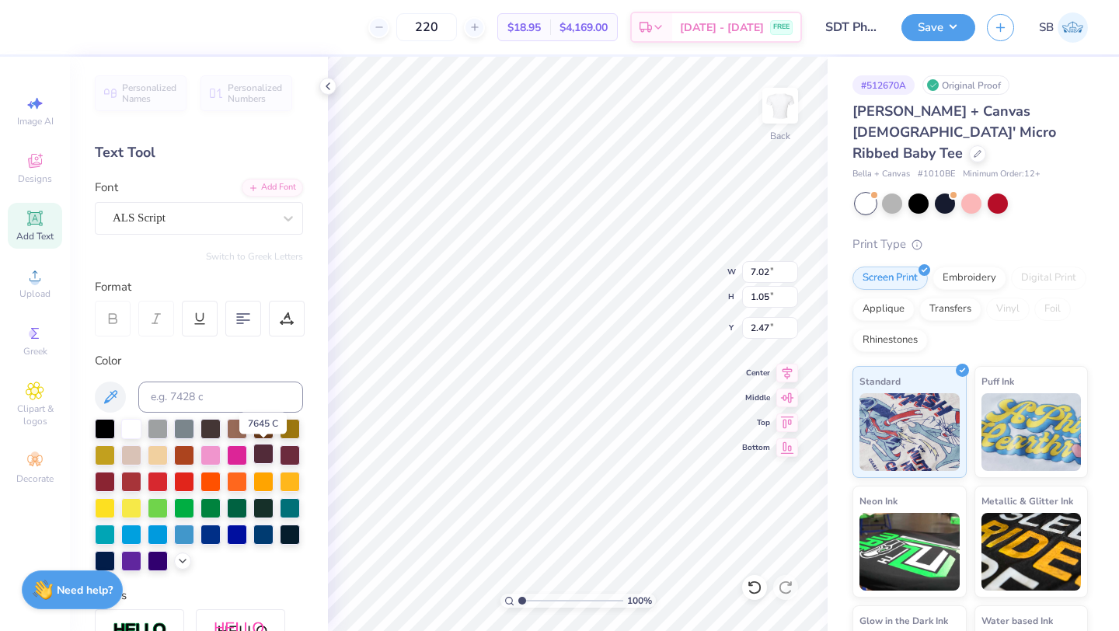
click at [267, 450] on div at bounding box center [263, 454] width 20 height 20
click at [262, 451] on div at bounding box center [263, 454] width 20 height 20
type input "8.72"
type input "1.30"
type input "2.48"
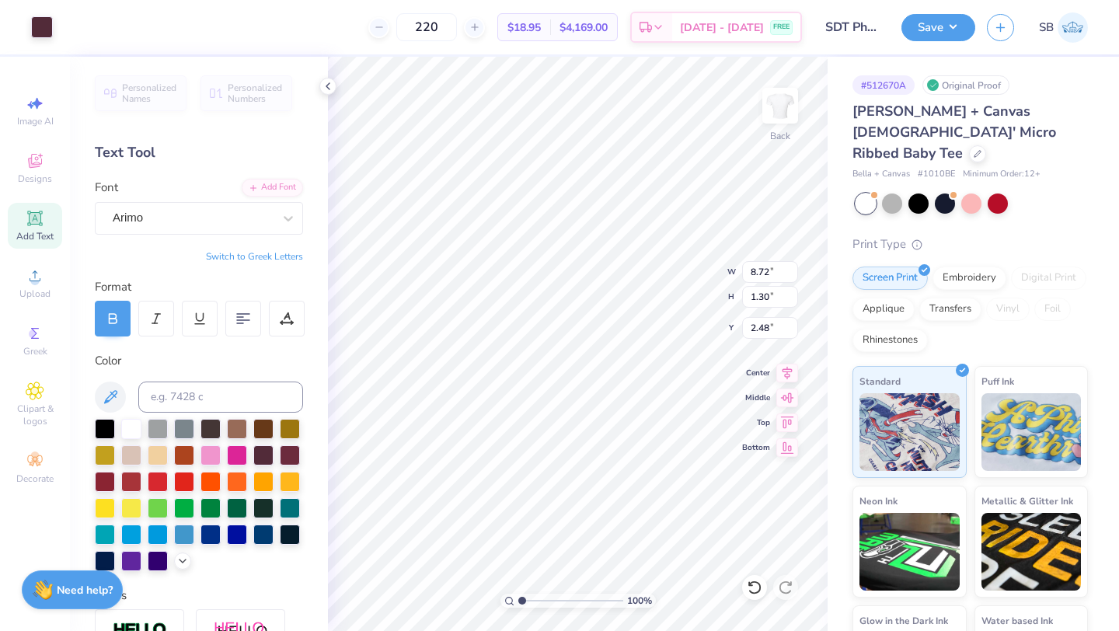
type input "10.56"
type input "1.58"
type input "10.60"
type input "1.59"
type input "10.51"
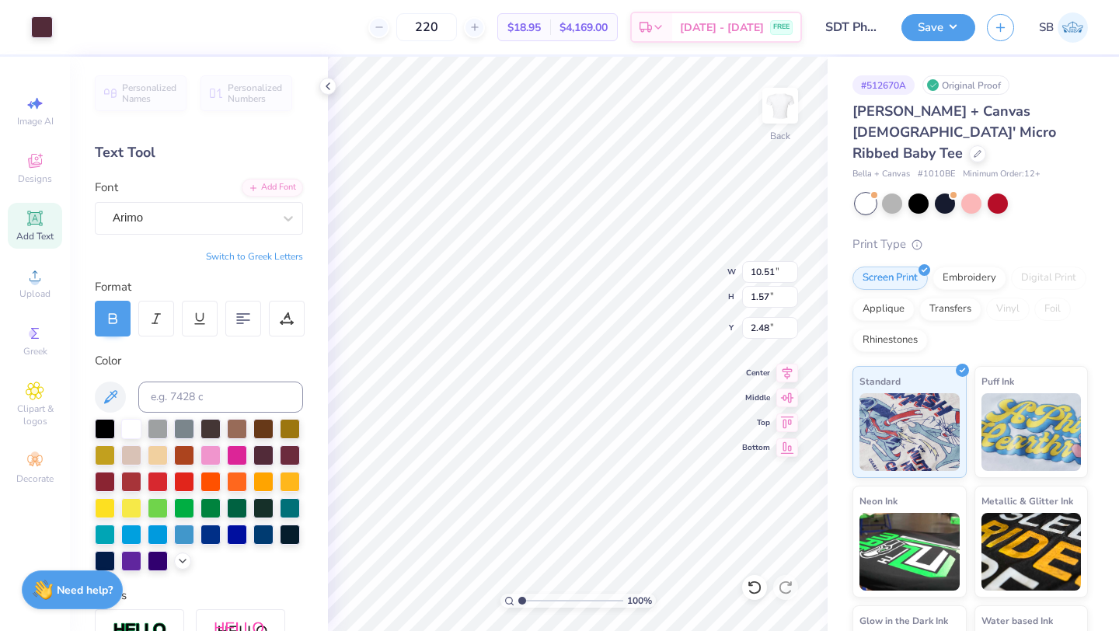
type input "1.57"
type input "10.70"
type input "1.60"
type input "2.20"
click at [920, 33] on button "Save" at bounding box center [939, 25] width 74 height 27
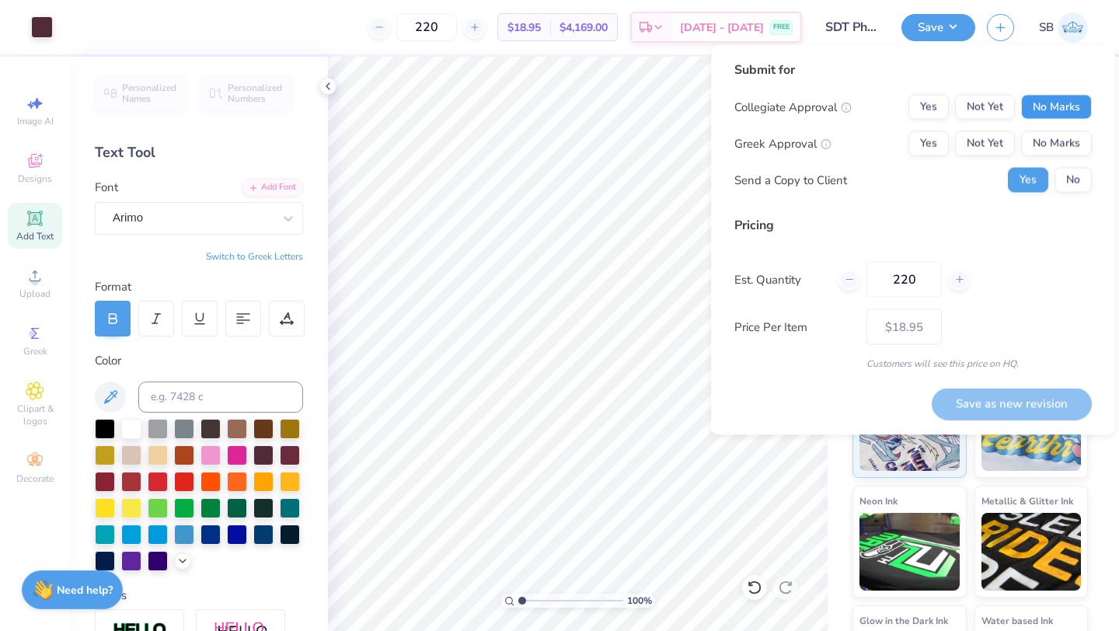
click at [1035, 109] on button "No Marks" at bounding box center [1057, 107] width 71 height 25
click at [979, 146] on button "Not Yet" at bounding box center [985, 143] width 60 height 25
click at [1062, 183] on button "No" at bounding box center [1073, 180] width 37 height 25
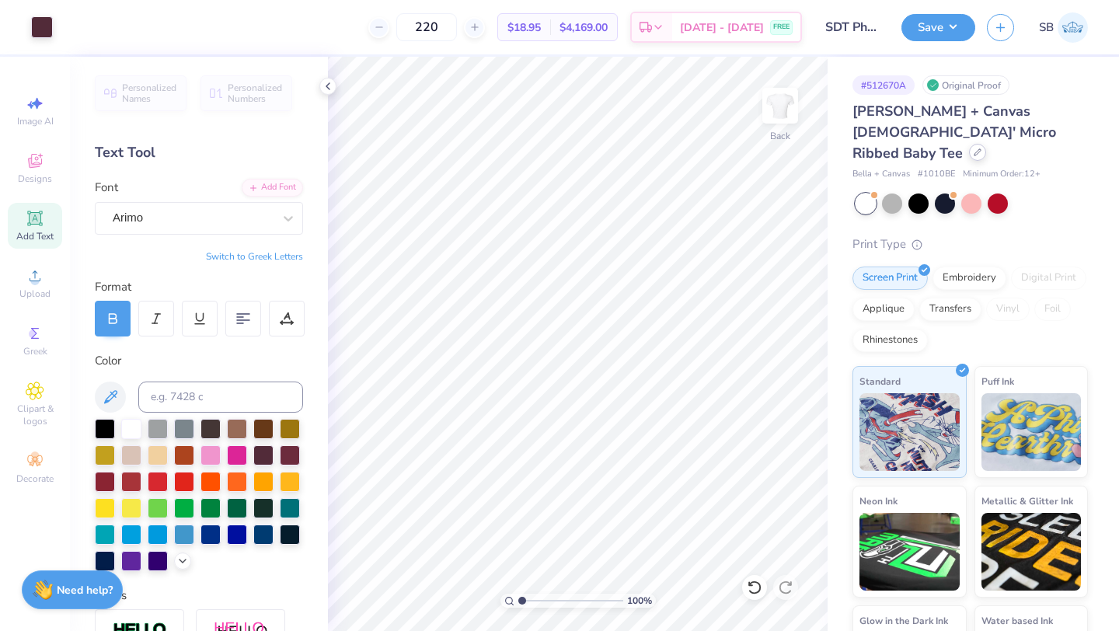
click at [924, 140] on div "[PERSON_NAME] + Canvas [DEMOGRAPHIC_DATA]' Micro Ribbed Baby Tee" at bounding box center [971, 132] width 236 height 63
click at [974, 148] on icon at bounding box center [978, 152] width 8 height 8
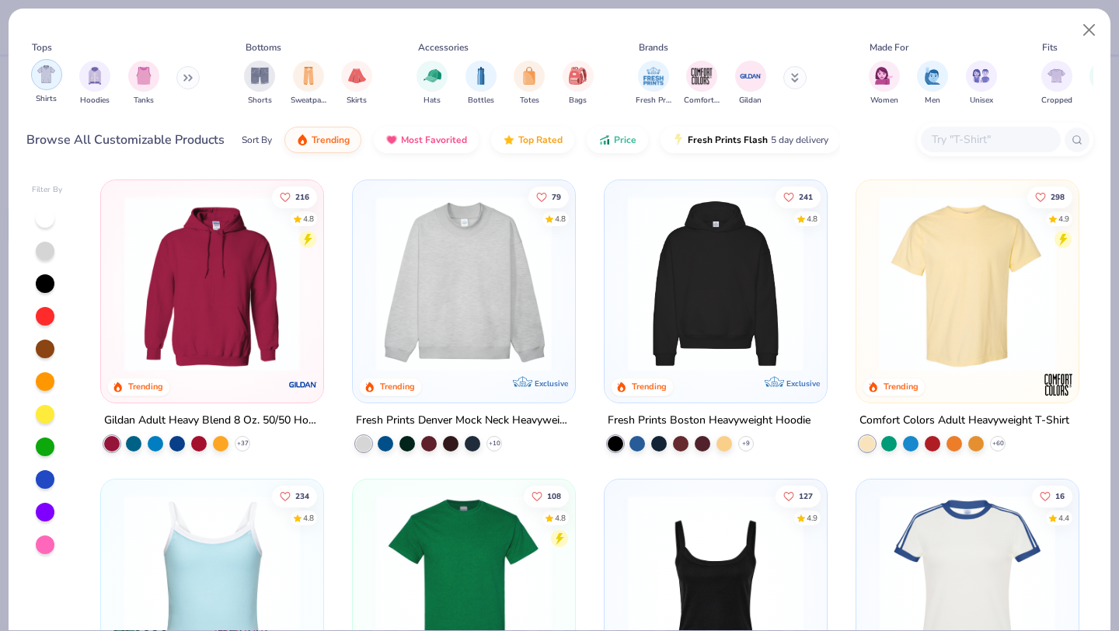
click at [47, 72] on img "filter for Shirts" at bounding box center [46, 74] width 18 height 18
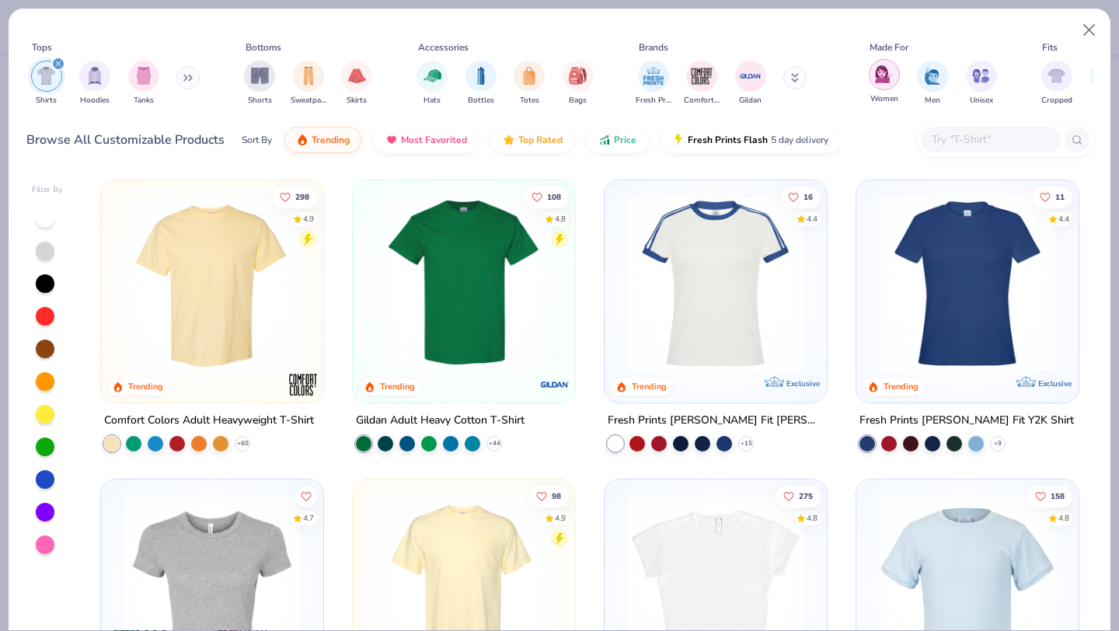
click at [888, 79] on img "filter for Women" at bounding box center [884, 74] width 18 height 18
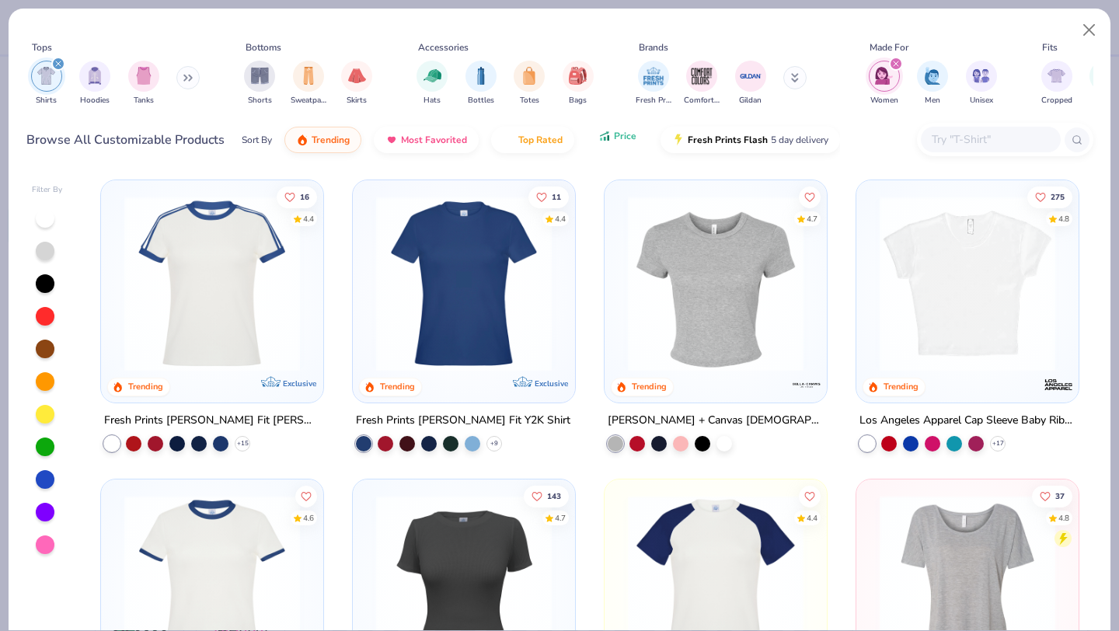
click at [618, 138] on span "Price" at bounding box center [625, 136] width 23 height 12
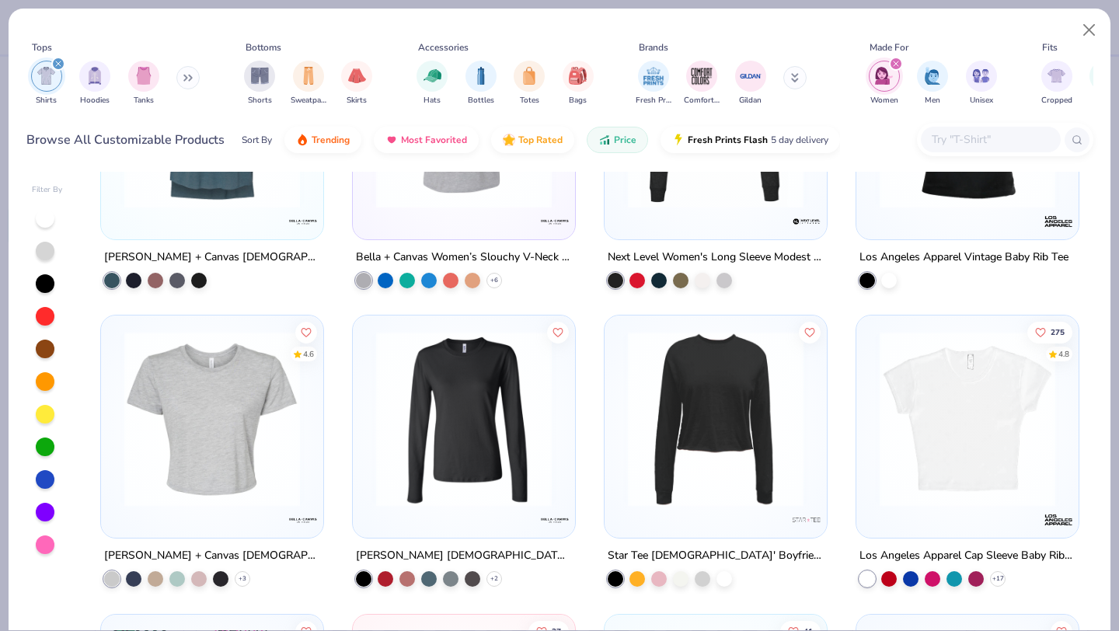
scroll to position [1958, 0]
click at [892, 398] on img at bounding box center [967, 420] width 191 height 176
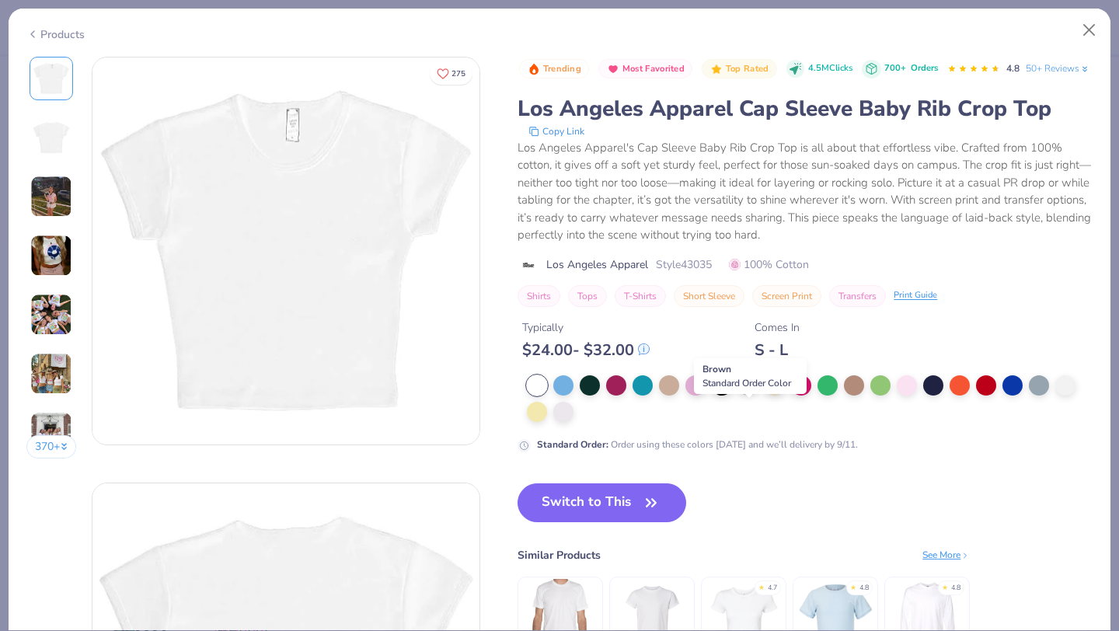
click at [755, 394] on div at bounding box center [749, 384] width 20 height 20
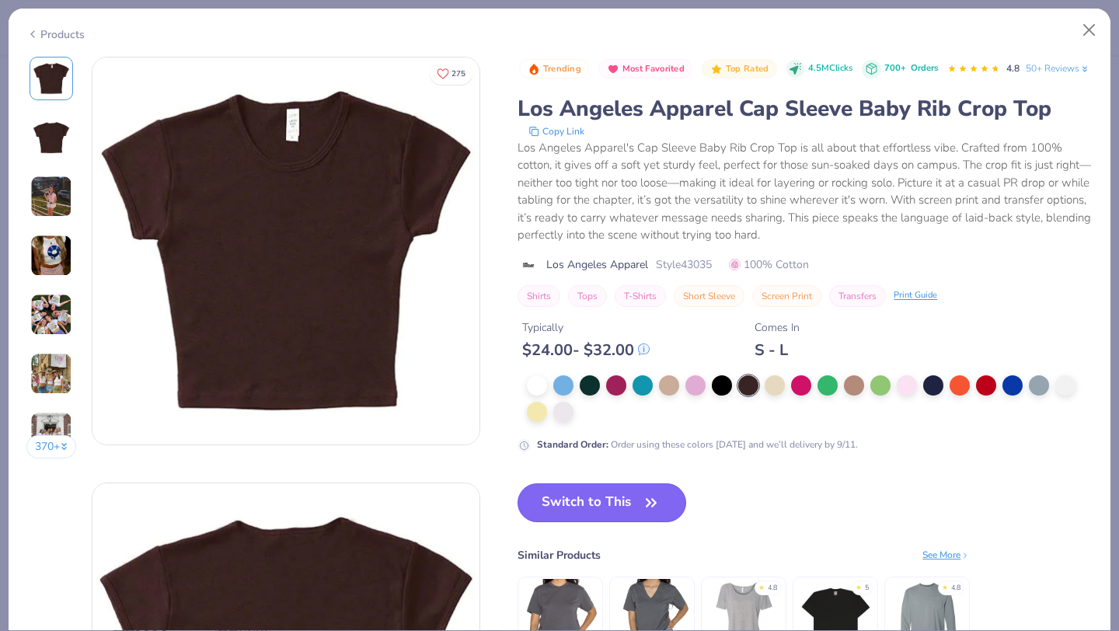
click at [623, 522] on button "Switch to This" at bounding box center [602, 503] width 169 height 39
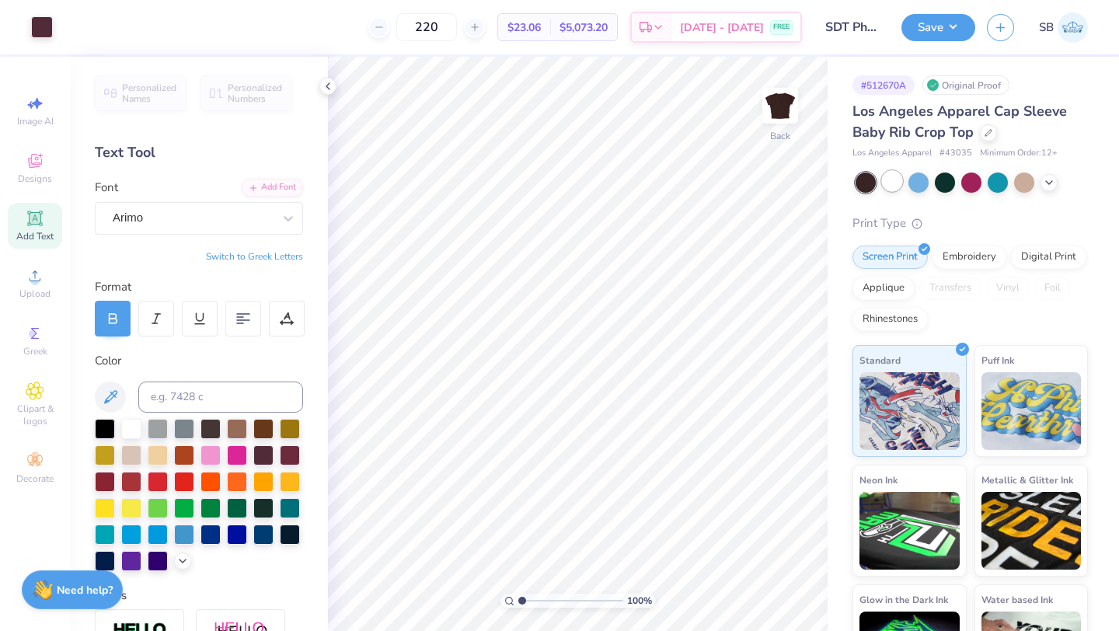
click at [889, 180] on div at bounding box center [892, 181] width 20 height 20
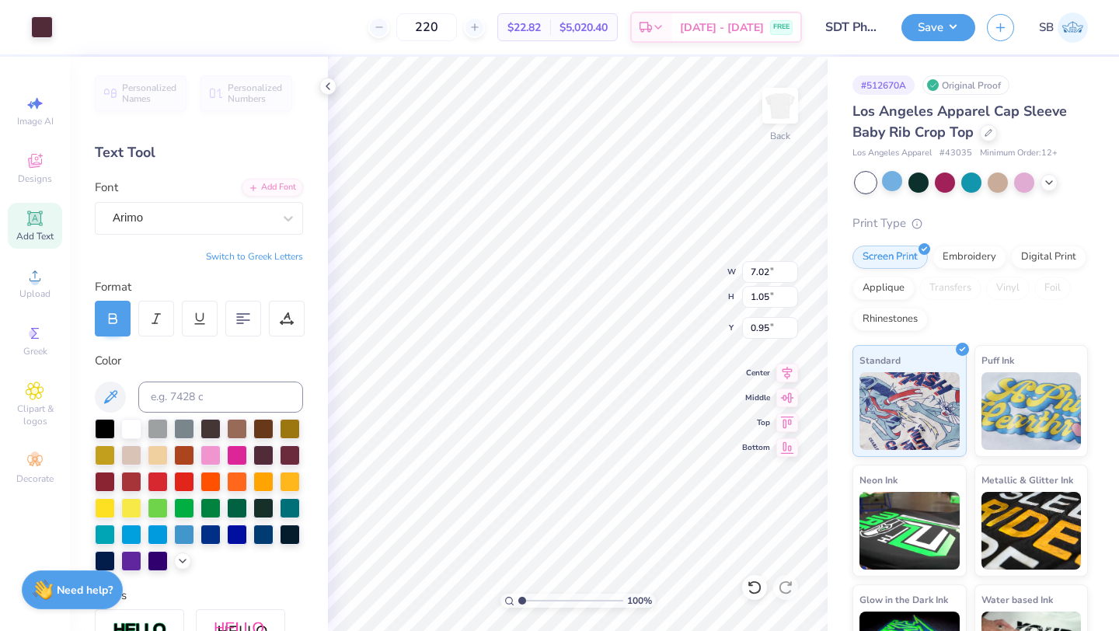
type input "6.99"
click at [987, 134] on icon at bounding box center [989, 131] width 8 height 8
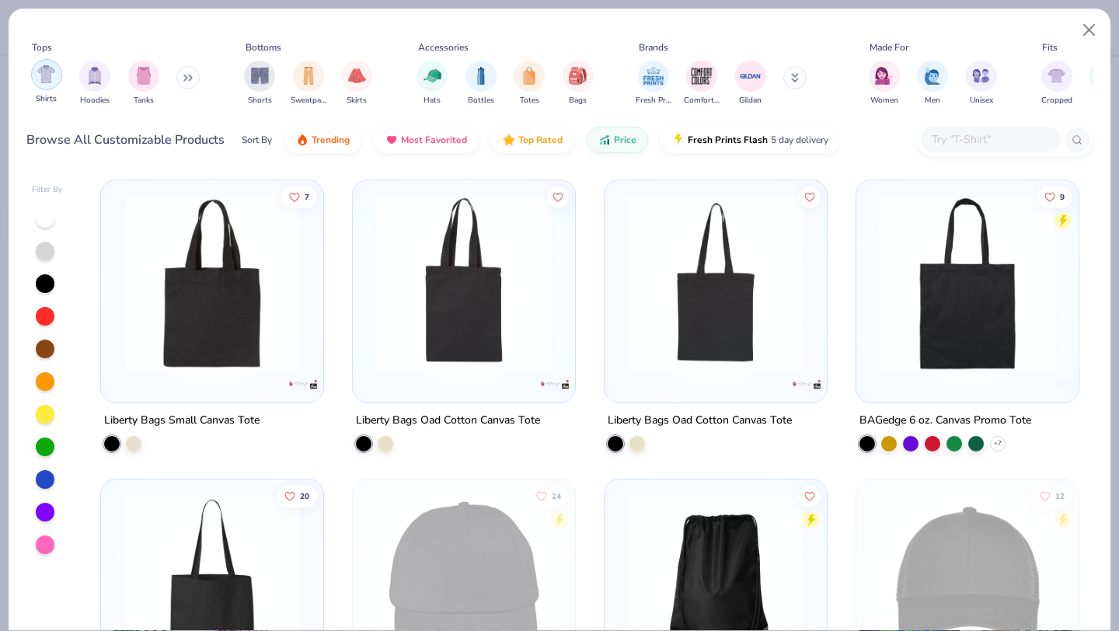
click at [40, 86] on div "filter for Shirts" at bounding box center [46, 74] width 31 height 31
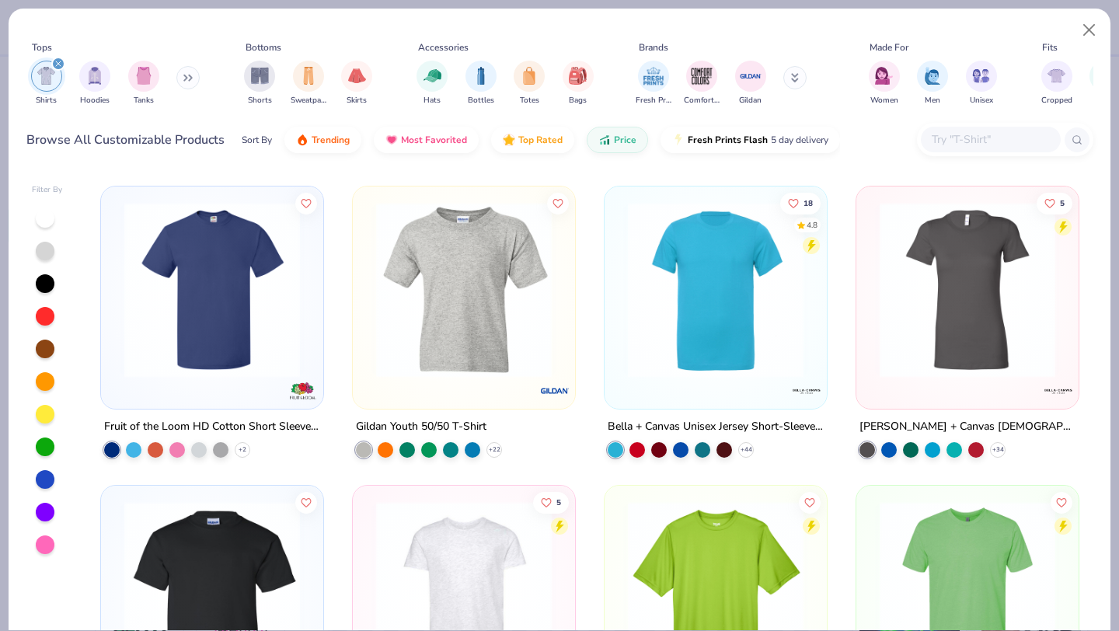
scroll to position [889, 0]
